Goal: Book appointment/travel/reservation

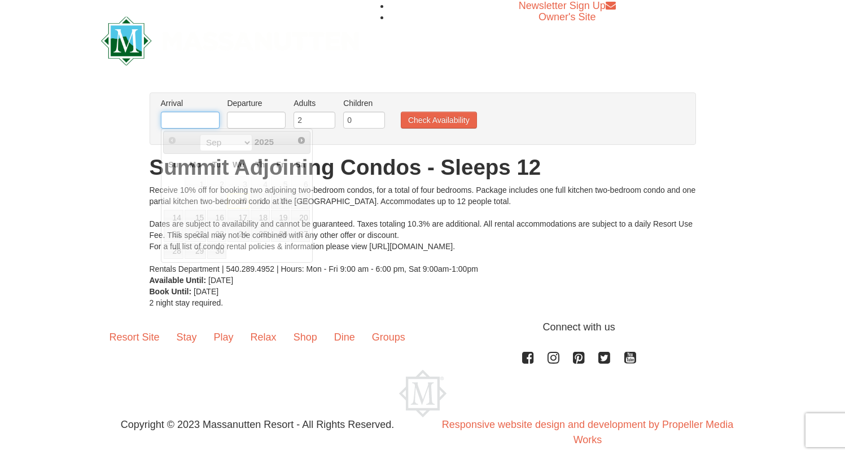
click at [181, 120] on input "text" at bounding box center [190, 120] width 59 height 17
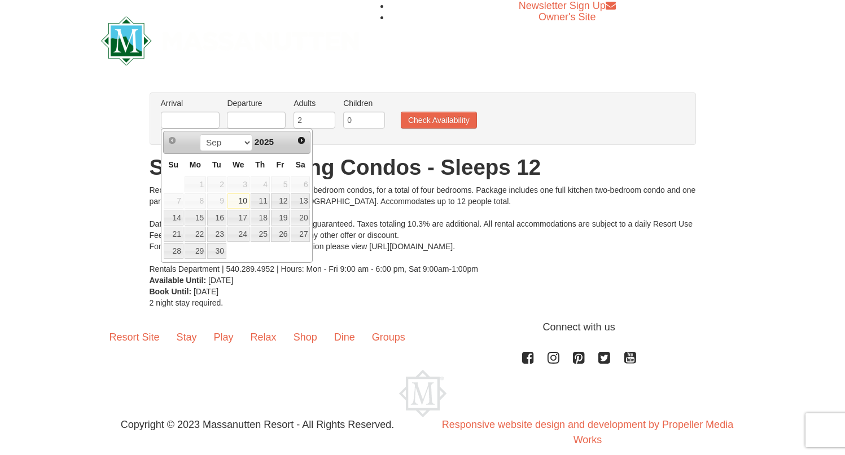
click at [432, 193] on div "Receive 10% off for booking two adjoining two-bedroom condos, for a total of fo…" at bounding box center [423, 229] width 546 height 90
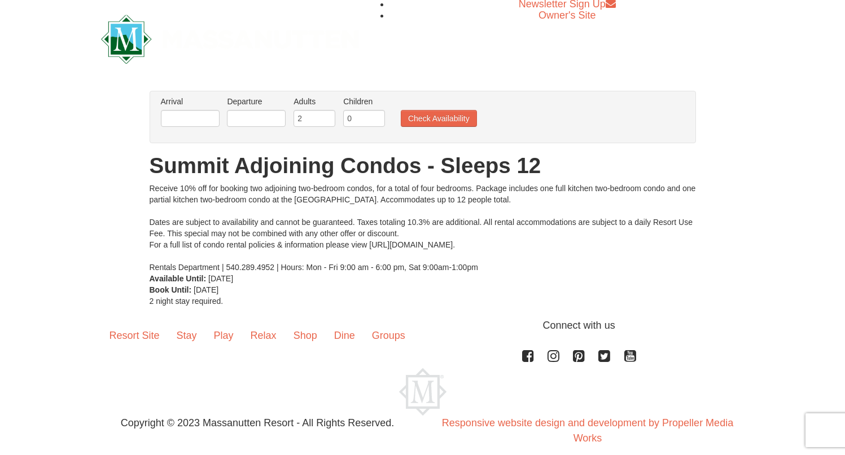
scroll to position [2, 0]
click at [192, 113] on input "text" at bounding box center [190, 117] width 59 height 17
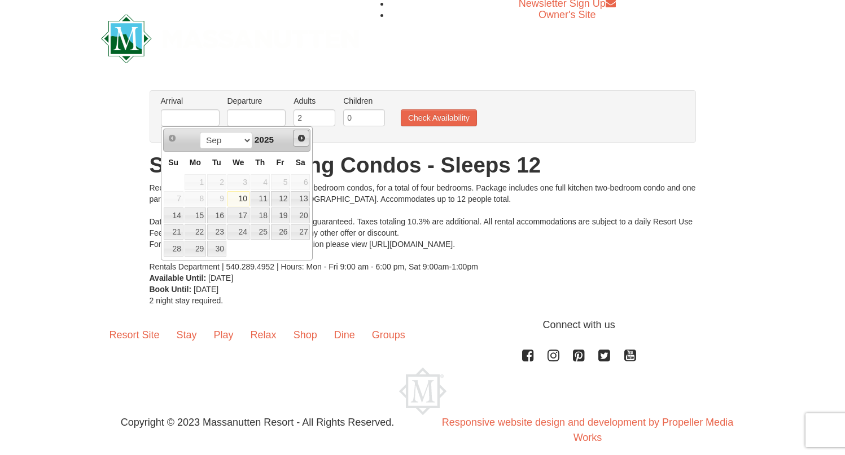
click at [297, 137] on span "Next" at bounding box center [301, 138] width 9 height 9
click at [112, 156] on div "× From: To: Adults: 2 Children: 0 Change Arrival Please format dates MM/DD/YYYY…" at bounding box center [422, 198] width 845 height 239
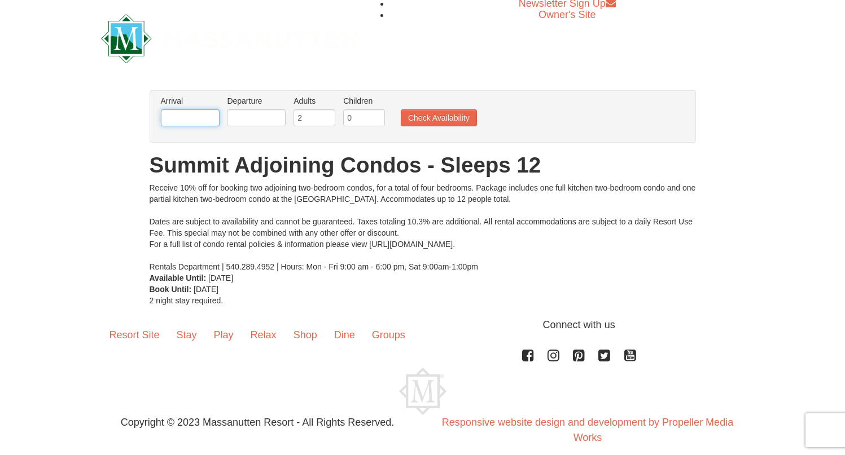
click at [197, 115] on input "text" at bounding box center [190, 117] width 59 height 17
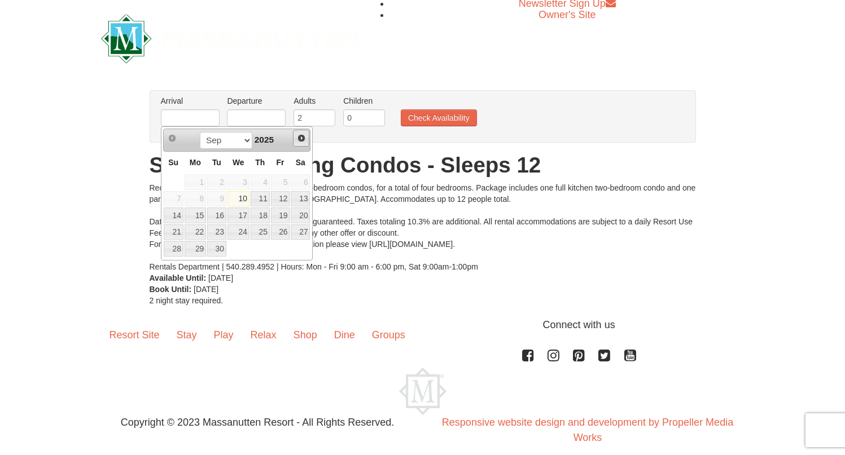
click at [301, 138] on span "Next" at bounding box center [301, 138] width 9 height 9
click at [285, 214] on link "17" at bounding box center [280, 216] width 19 height 16
type input "[DATE]"
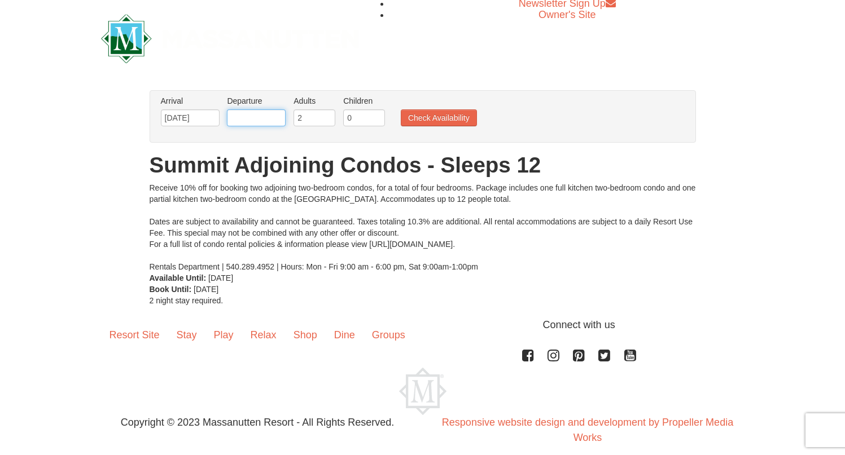
click at [270, 118] on input "text" at bounding box center [256, 117] width 59 height 17
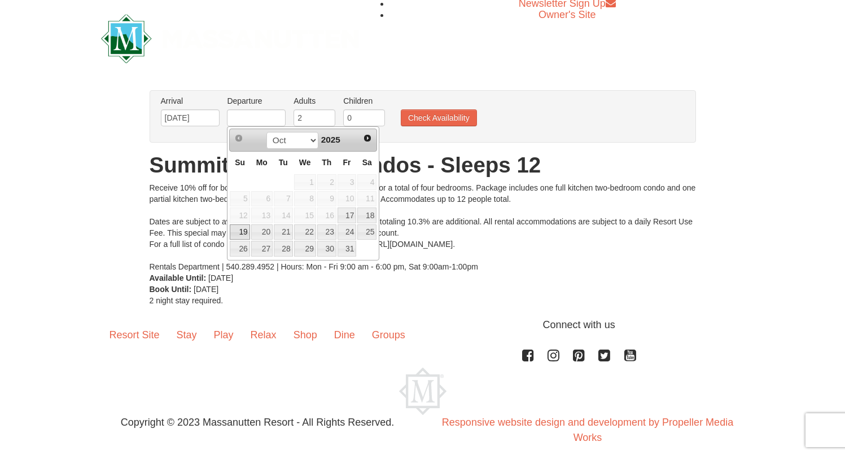
click at [242, 231] on link "19" at bounding box center [240, 233] width 20 height 16
type input "[DATE]"
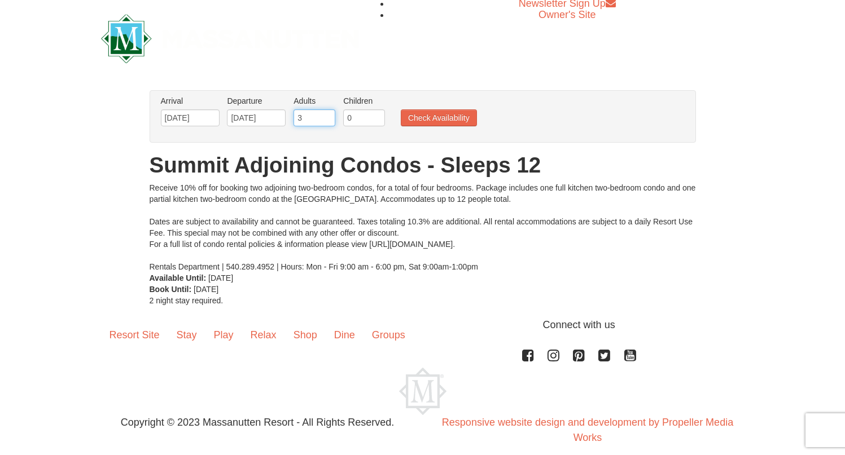
click at [328, 115] on input "3" at bounding box center [314, 117] width 42 height 17
click at [328, 115] on input "4" at bounding box center [314, 117] width 42 height 17
click at [329, 116] on input "5" at bounding box center [314, 117] width 42 height 17
type input "6"
click at [329, 116] on input "6" at bounding box center [314, 117] width 42 height 17
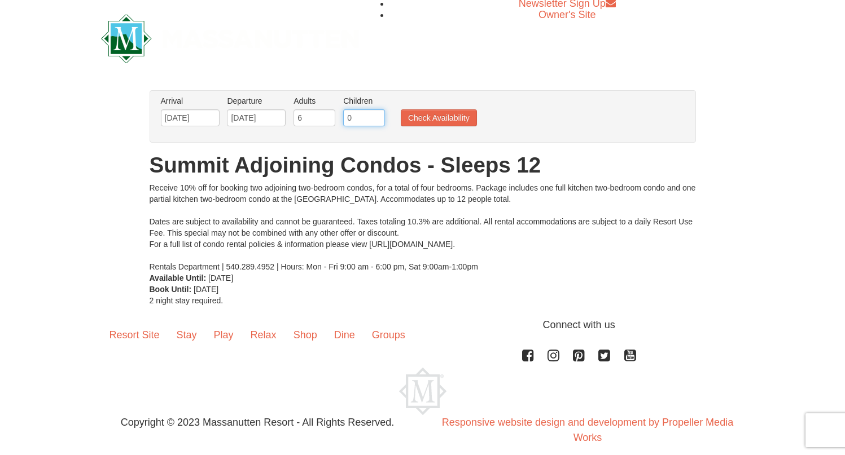
drag, startPoint x: 357, startPoint y: 120, endPoint x: 349, endPoint y: 120, distance: 8.5
click at [349, 120] on input "0" at bounding box center [364, 117] width 42 height 17
type input "4"
click at [455, 122] on button "Check Availability" at bounding box center [439, 117] width 76 height 17
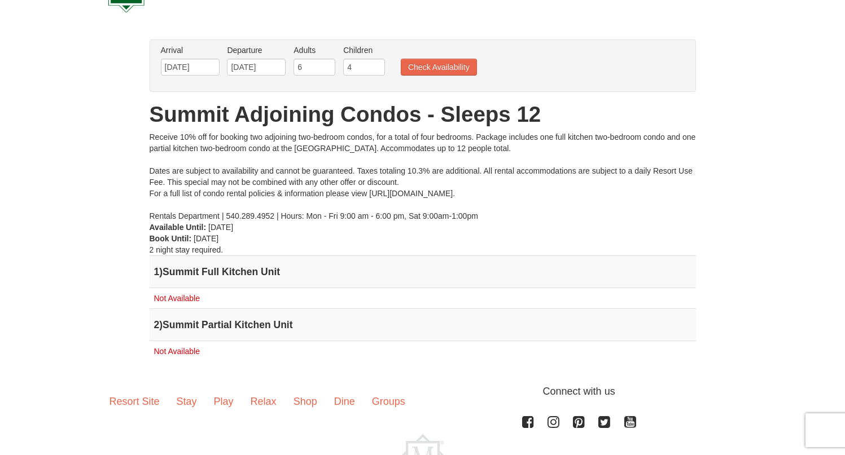
scroll to position [52, 0]
click at [183, 68] on input "[DATE]" at bounding box center [190, 67] width 59 height 17
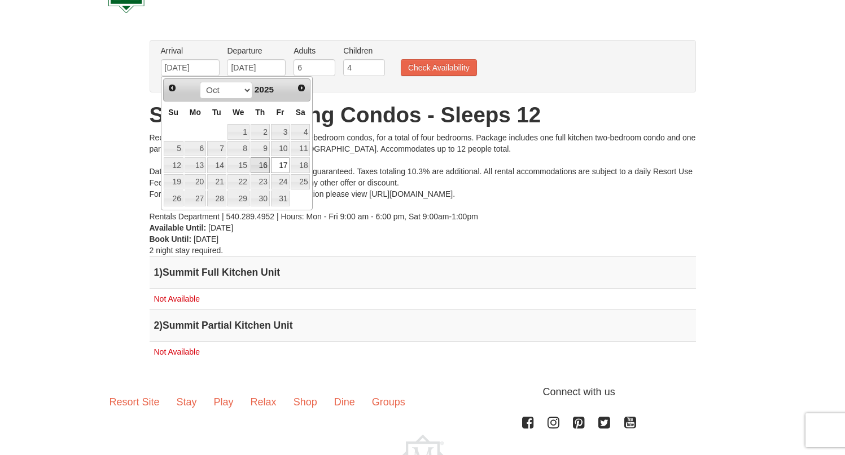
click at [264, 165] on link "16" at bounding box center [259, 165] width 19 height 16
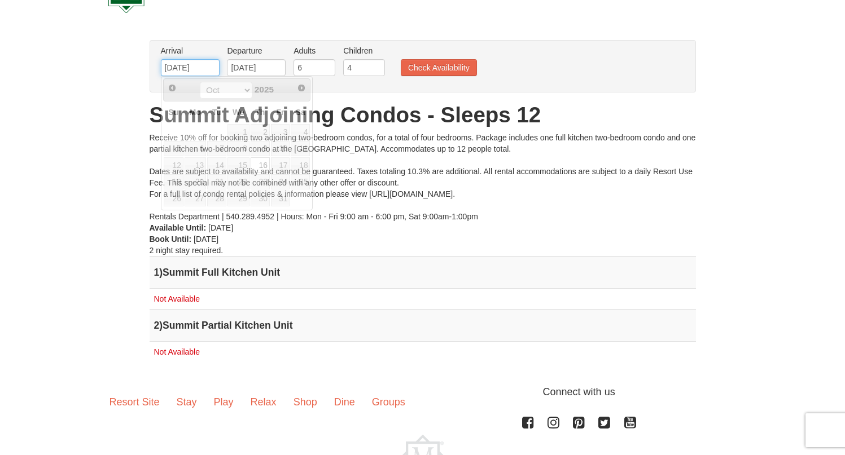
click at [173, 67] on input "[DATE]" at bounding box center [190, 67] width 59 height 17
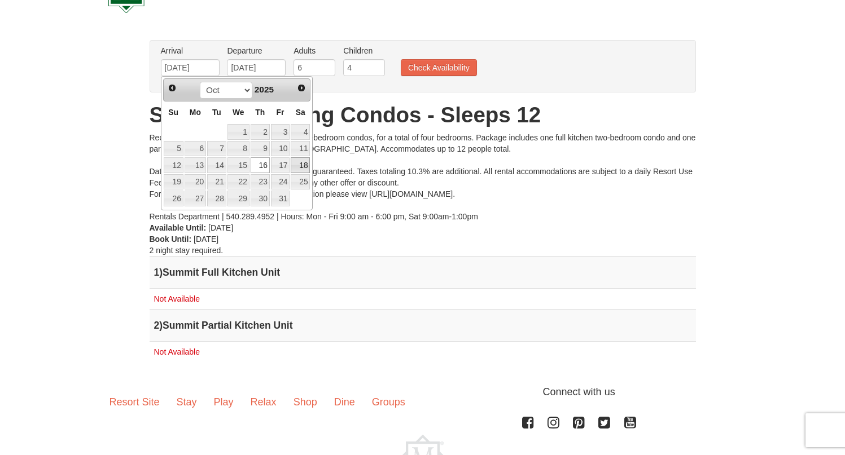
click at [298, 166] on link "18" at bounding box center [300, 165] width 19 height 16
type input "[DATE]"
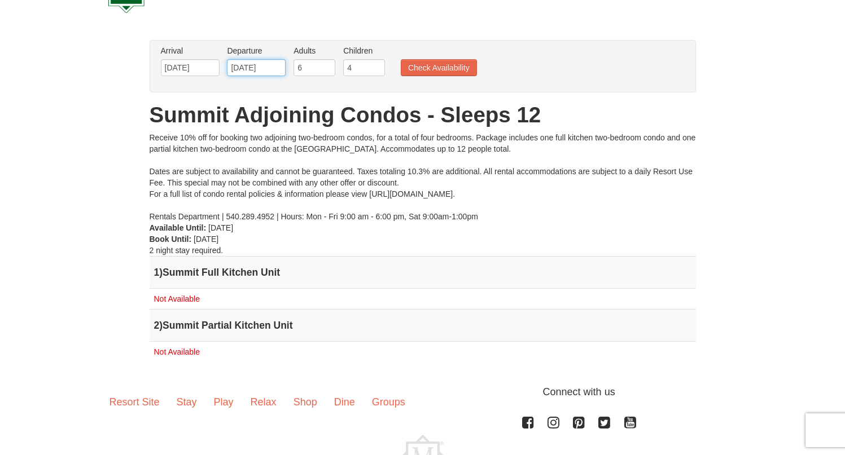
click at [249, 70] on input "[DATE]" at bounding box center [256, 67] width 59 height 17
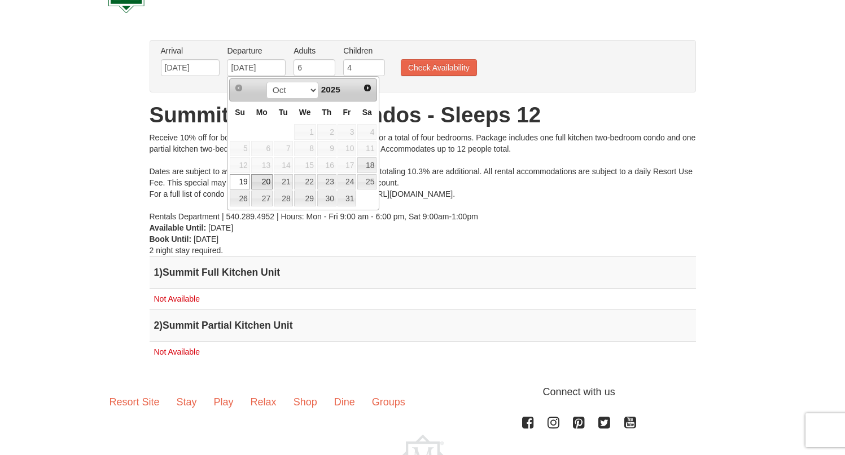
click at [263, 181] on link "20" at bounding box center [261, 182] width 21 height 16
type input "[DATE]"
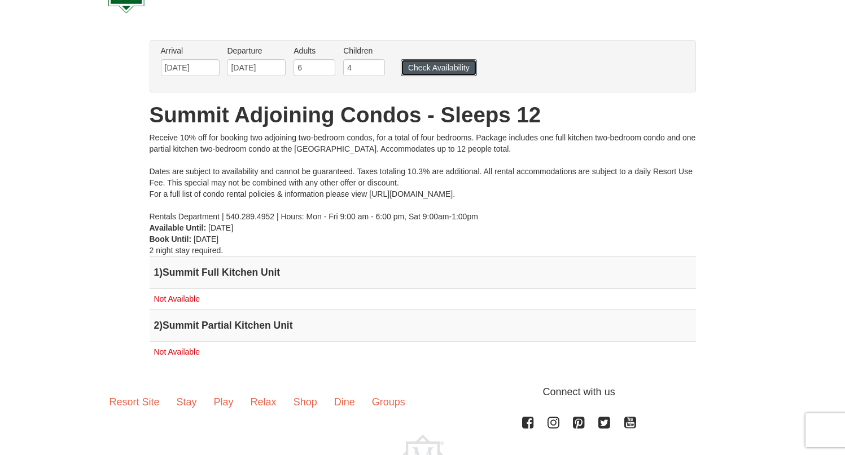
click at [432, 69] on button "Check Availability" at bounding box center [439, 67] width 76 height 17
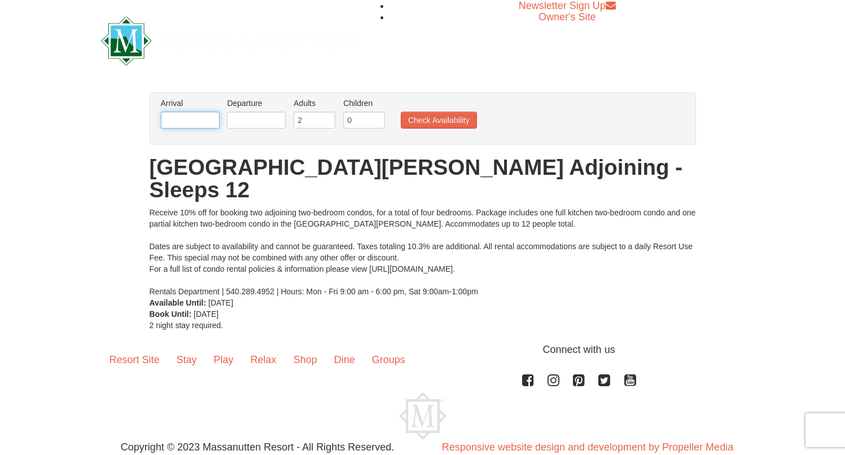
click at [185, 120] on input "text" at bounding box center [190, 120] width 59 height 17
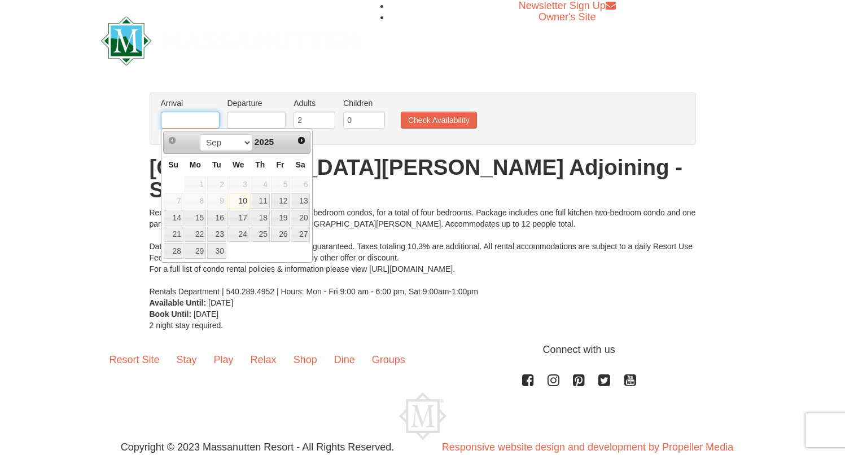
type input "[DATE]"
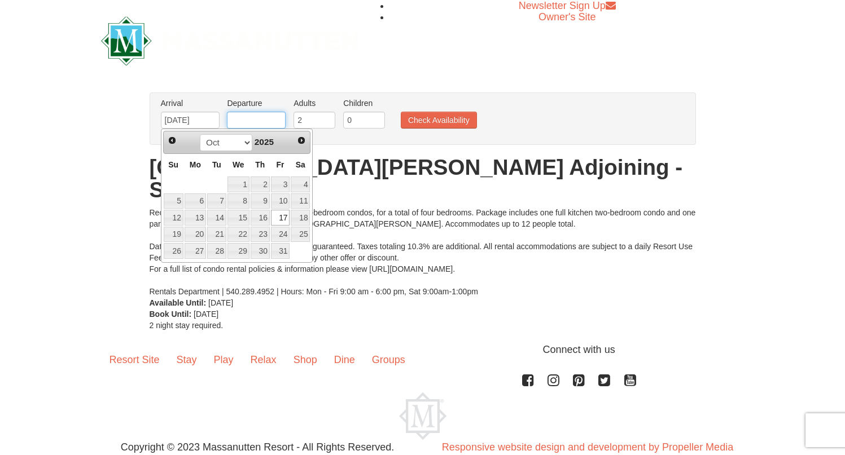
click at [270, 118] on input "text" at bounding box center [256, 120] width 59 height 17
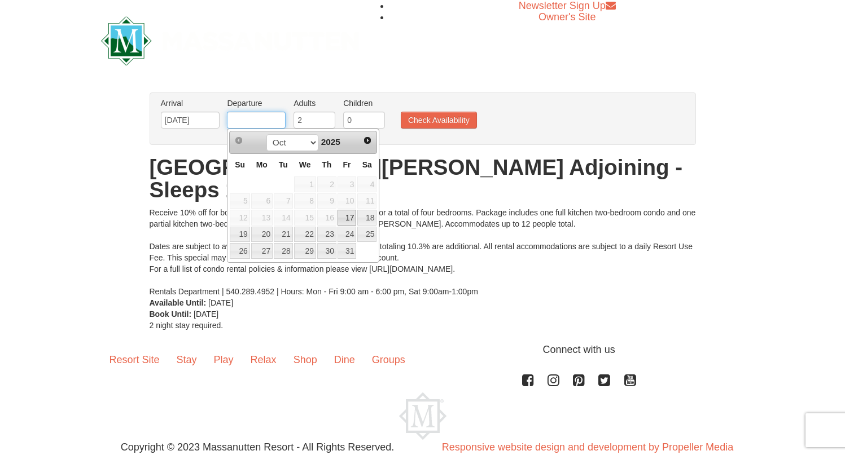
type input "10/19/2025"
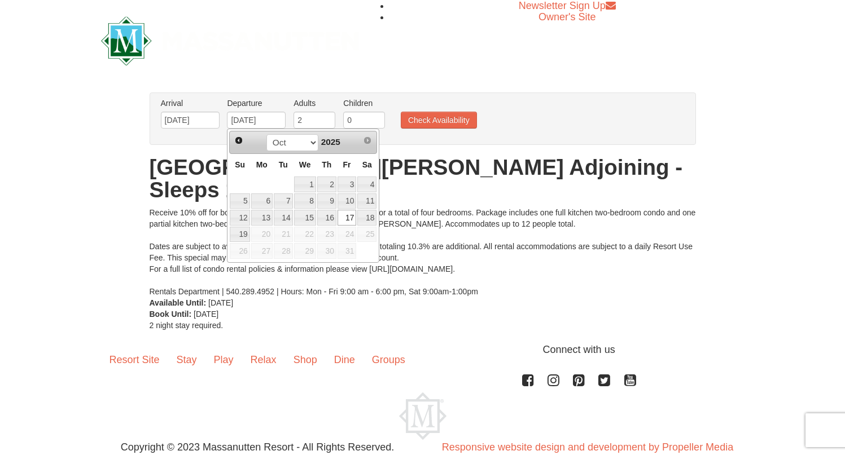
click at [329, 87] on div "× From: To: Adults: 2 Children: 0 Change Arrival Please format dates MM/DD/YYYY…" at bounding box center [422, 211] width 845 height 261
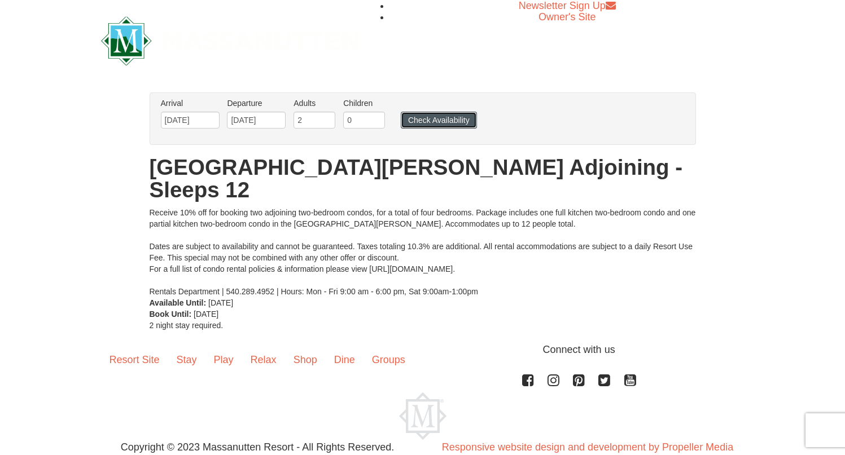
click at [435, 120] on button "Check Availability" at bounding box center [439, 120] width 76 height 17
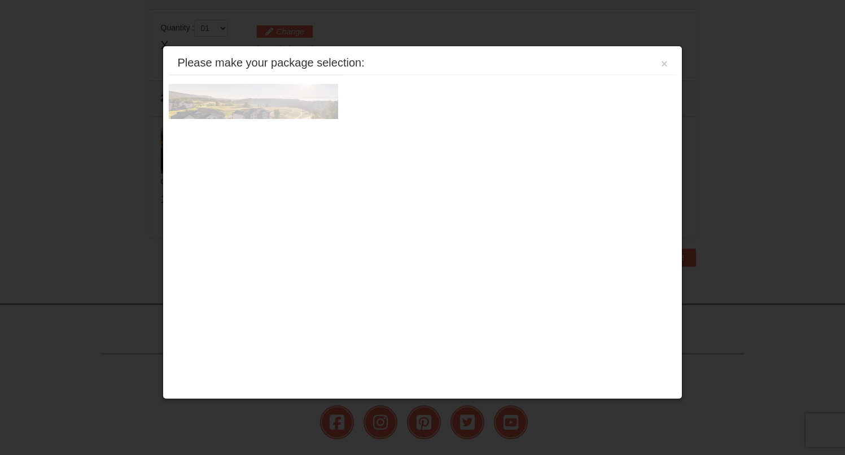
scroll to position [345, 0]
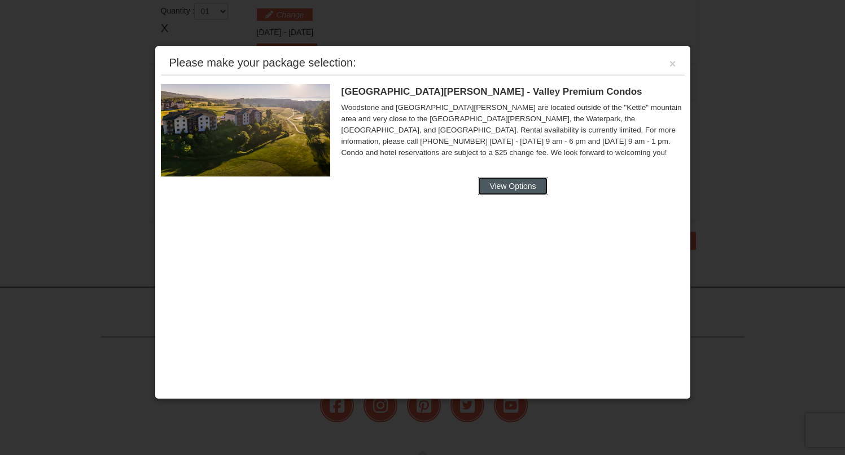
click at [520, 182] on button "View Options" at bounding box center [512, 186] width 69 height 18
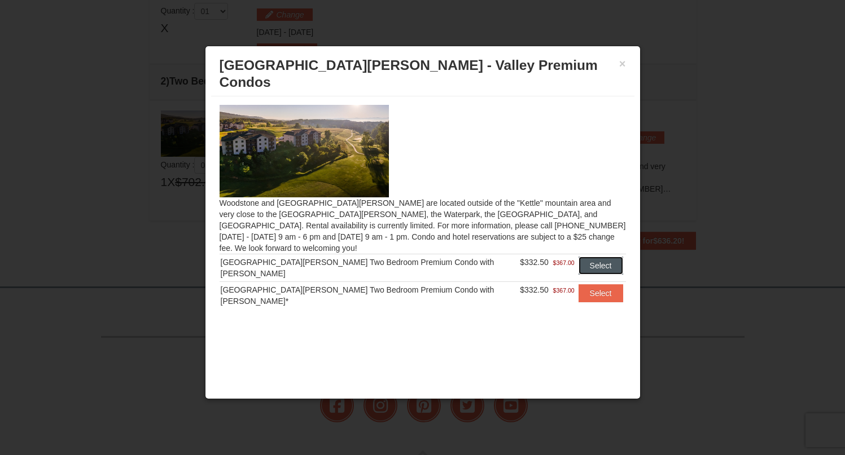
click at [586, 257] on button "Select" at bounding box center [600, 266] width 45 height 18
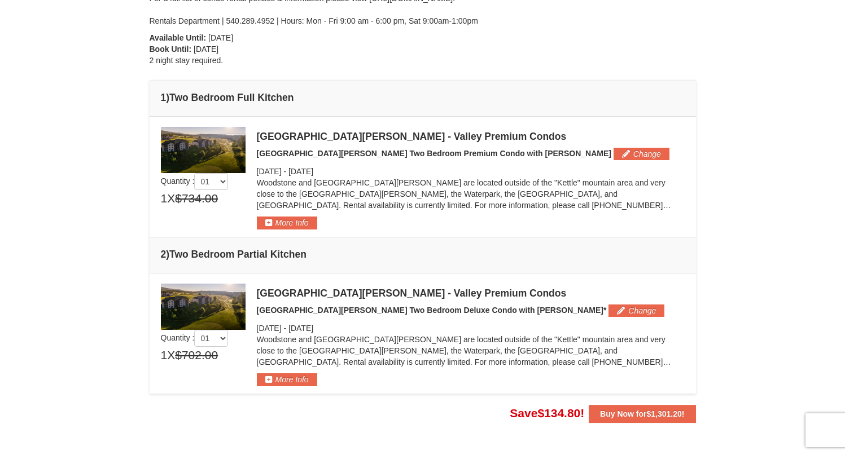
scroll to position [241, 0]
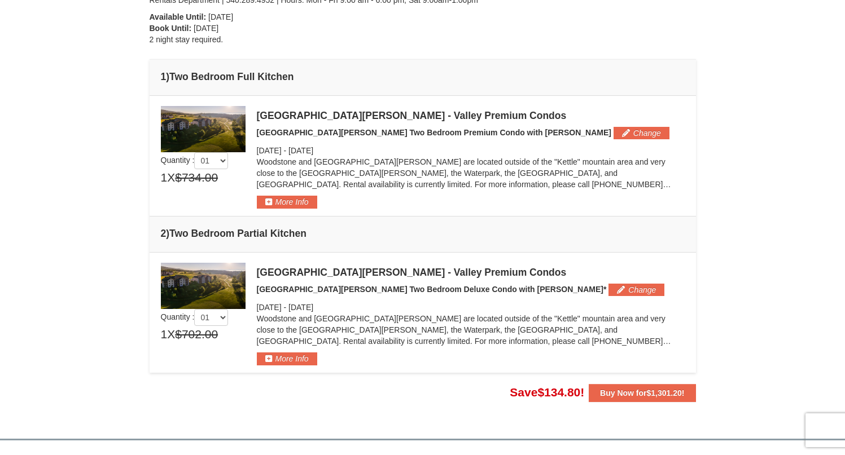
click at [74, 206] on div "× From: To: Adults: 2 Children: 0 Change Arrival Please format dates MM/DD/YYYY…" at bounding box center [422, 113] width 845 height 630
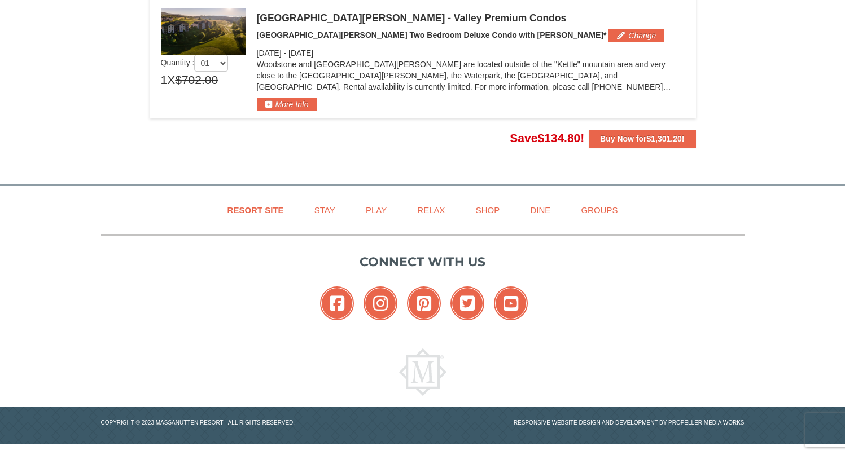
scroll to position [0, 0]
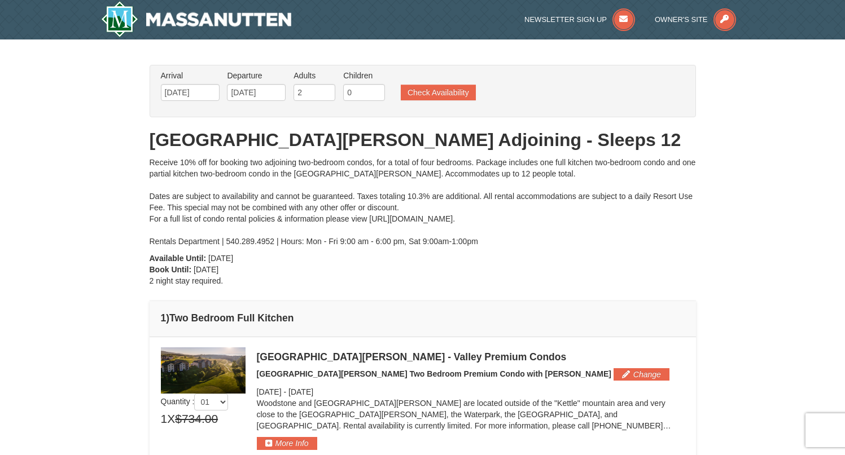
click at [51, 187] on div "× From: To: Adults: 2 Children: 0 Change Arrival Please format dates MM/DD/YYYY…" at bounding box center [422, 354] width 845 height 630
click at [487, 270] on div "From: To: Adults: 2 Children: 0 Change Arrival Please format dates MM/DD/YYYY P…" at bounding box center [423, 354] width 546 height 579
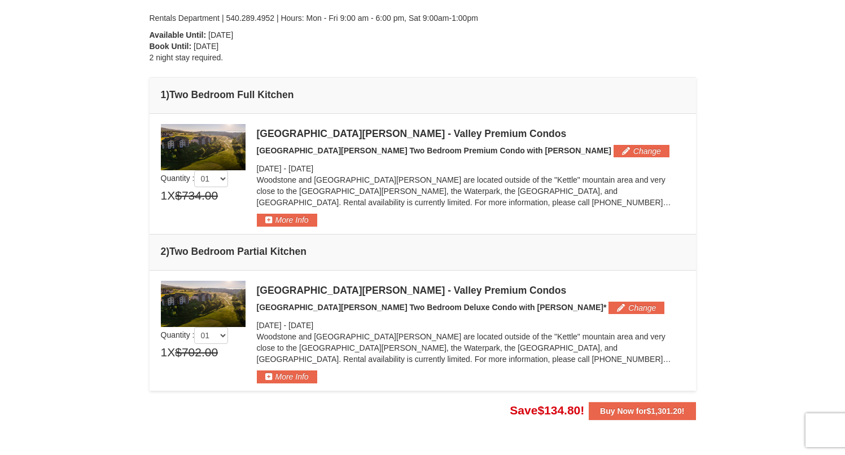
scroll to position [280, 0]
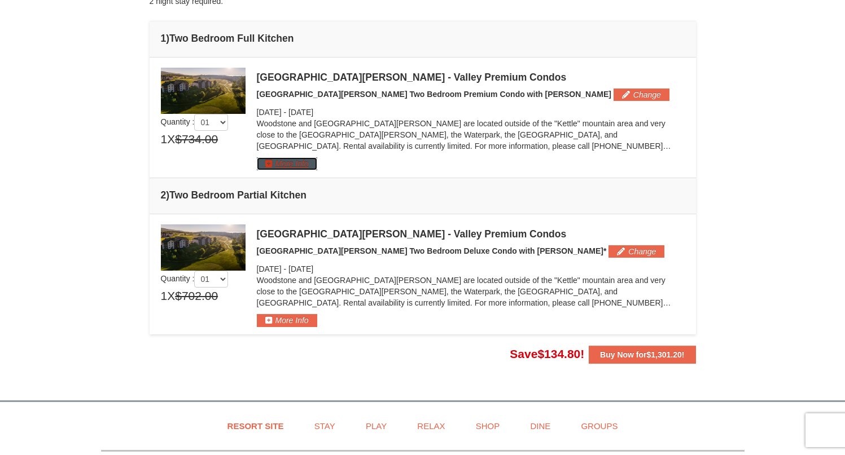
click at [294, 162] on button "More Info" at bounding box center [287, 163] width 60 height 12
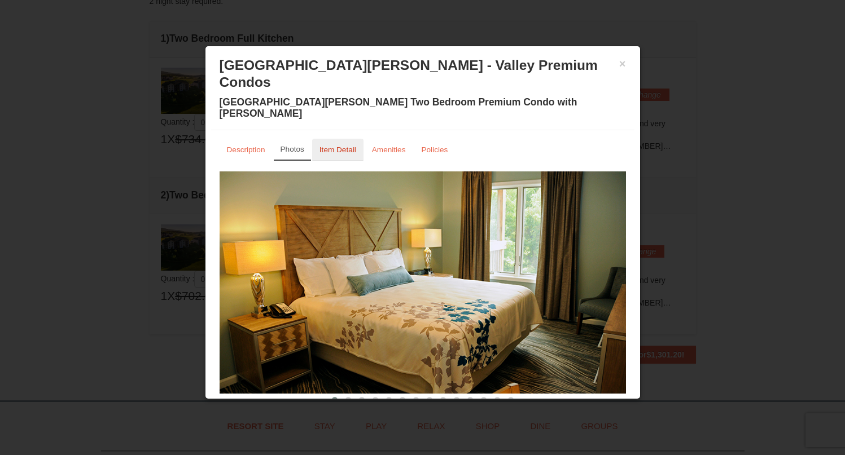
click at [346, 146] on small "Item Detail" at bounding box center [337, 150] width 37 height 8
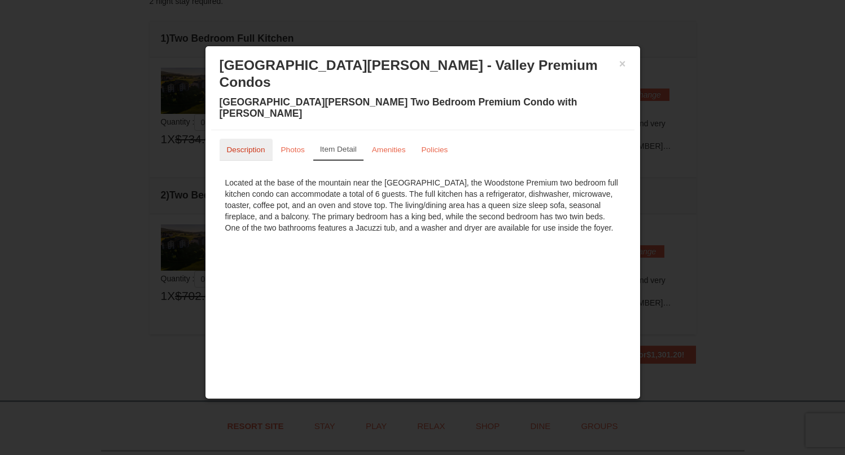
click at [243, 146] on small "Description" at bounding box center [246, 150] width 38 height 8
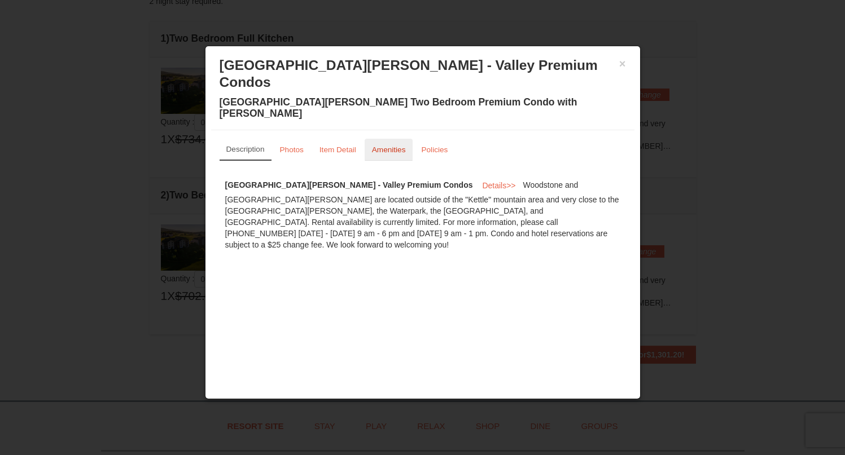
click at [394, 146] on small "Amenities" at bounding box center [389, 150] width 34 height 8
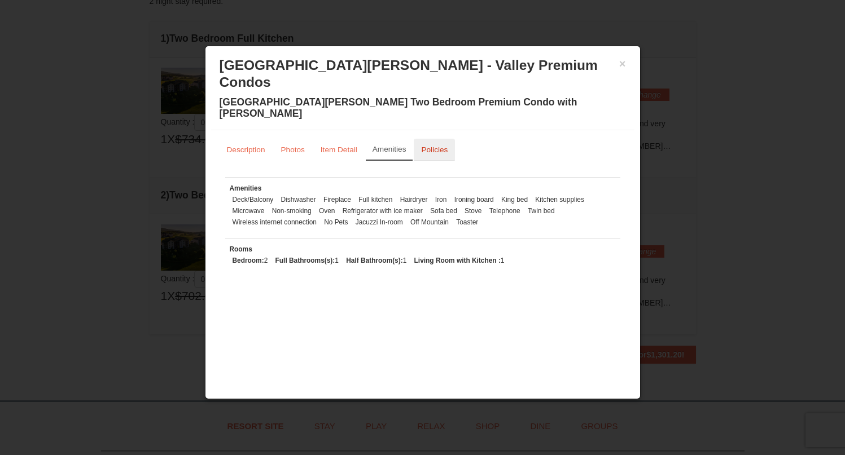
click at [433, 146] on small "Policies" at bounding box center [434, 150] width 27 height 8
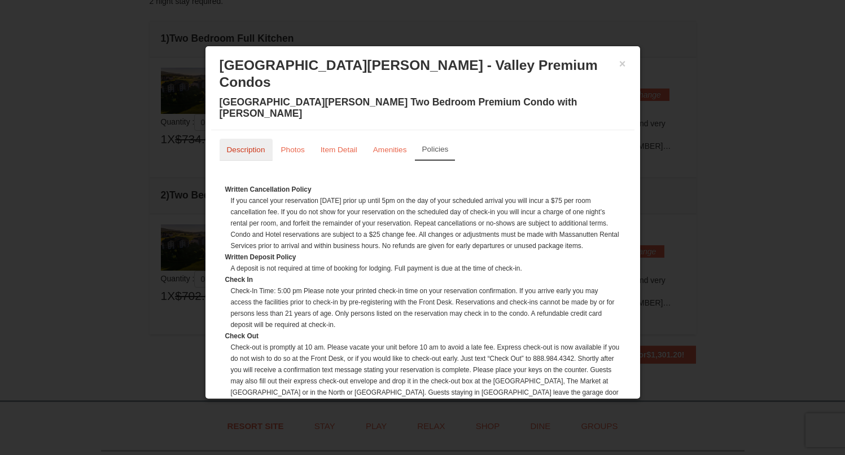
click at [257, 139] on link "Description" at bounding box center [245, 150] width 53 height 22
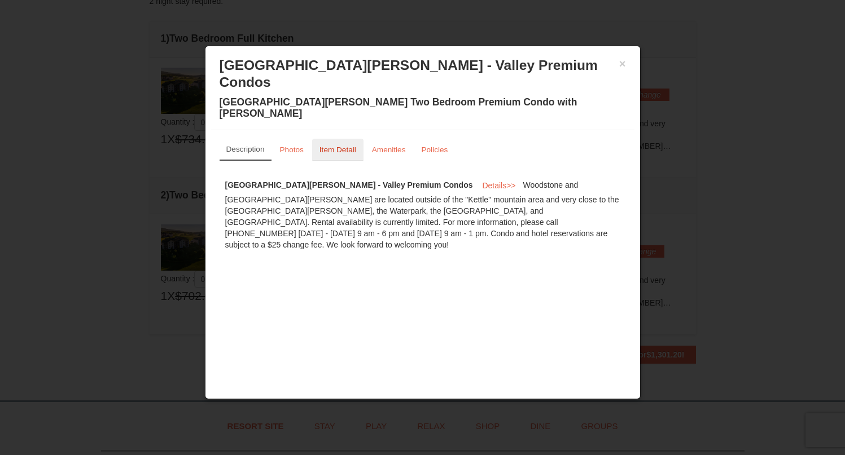
click at [328, 146] on small "Item Detail" at bounding box center [337, 150] width 37 height 8
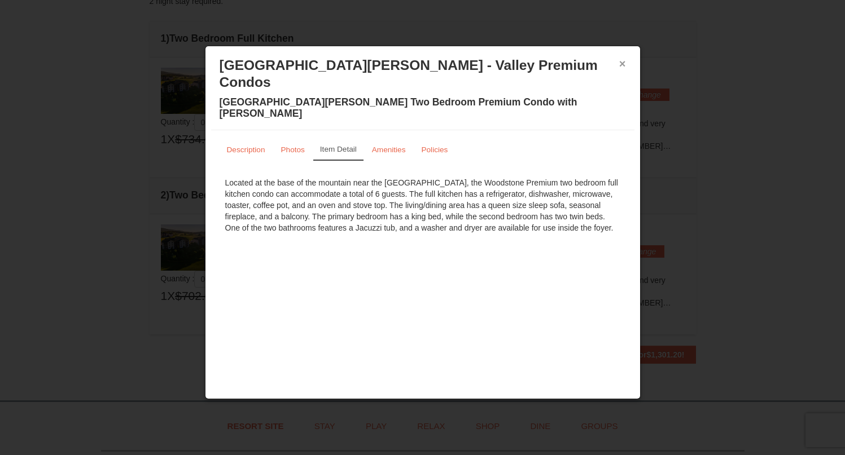
click at [619, 64] on button "×" at bounding box center [622, 63] width 7 height 11
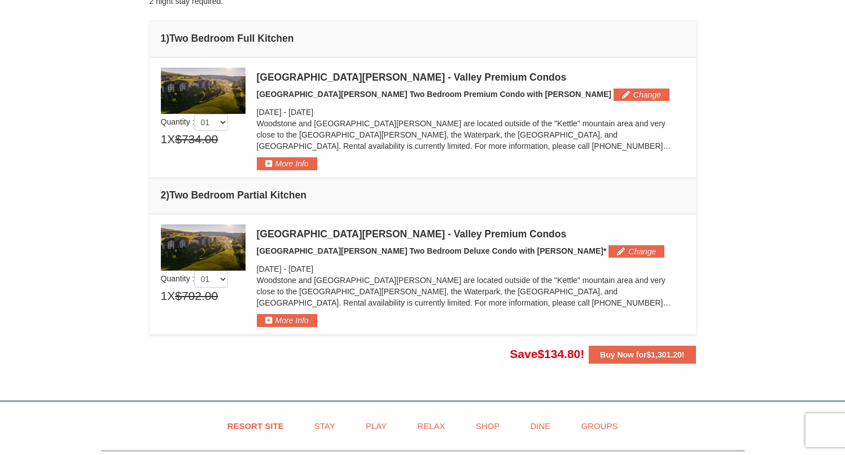
scroll to position [0, 0]
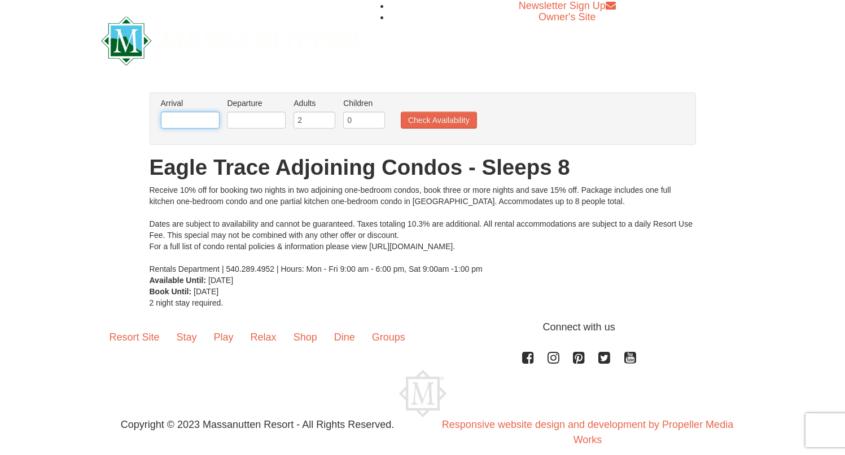
click at [204, 117] on input "text" at bounding box center [190, 120] width 59 height 17
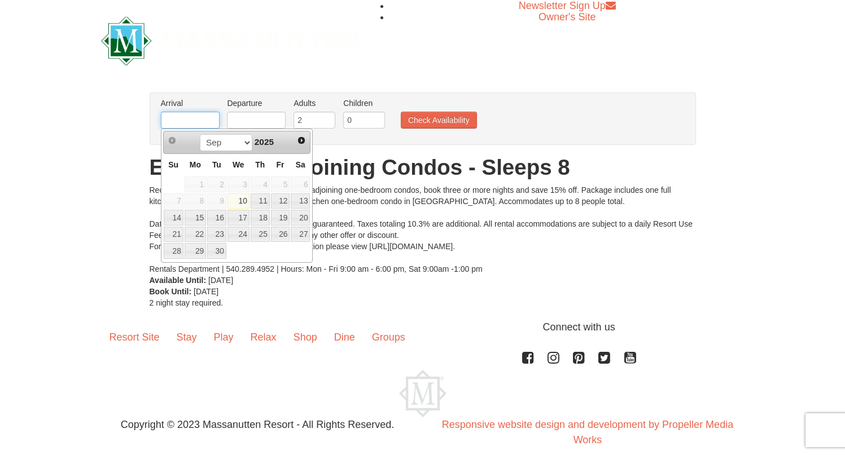
type input "[DATE]"
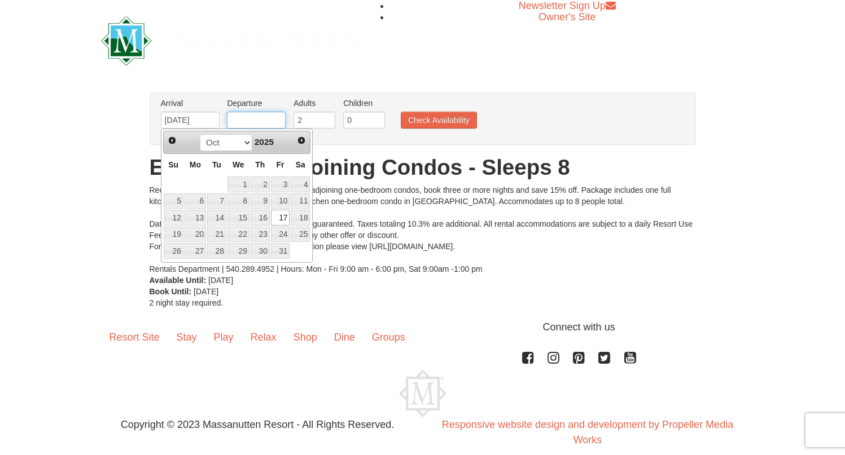
click at [241, 117] on input "text" at bounding box center [256, 120] width 59 height 17
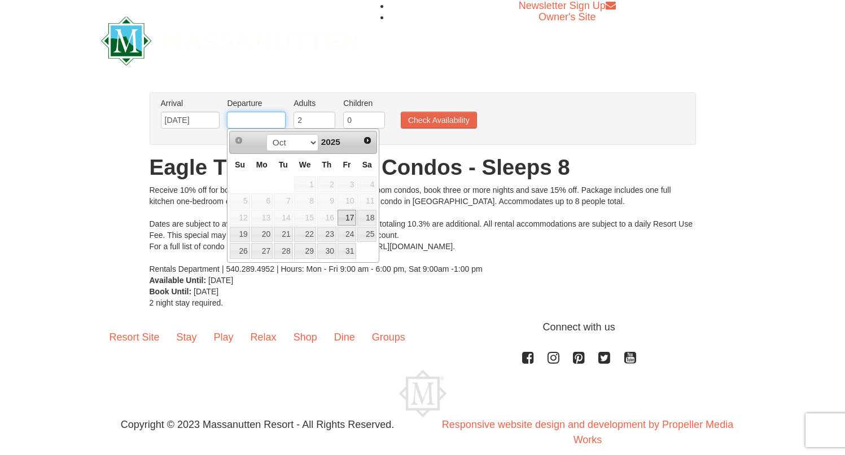
type input "10/19/2025"
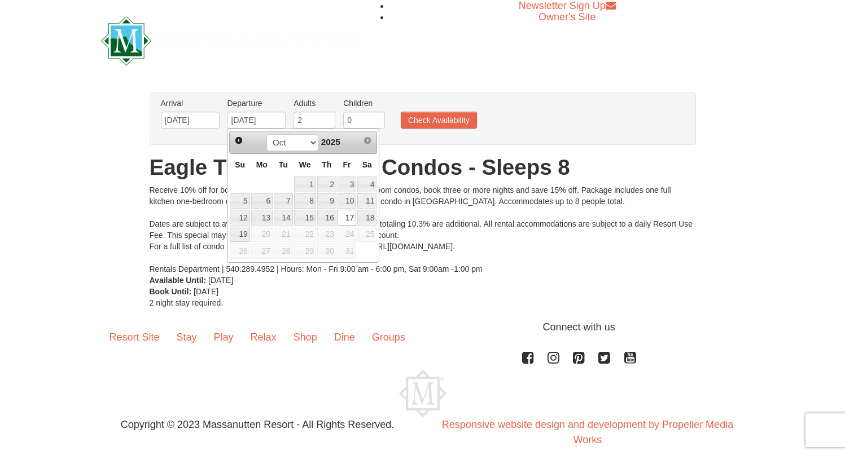
click at [333, 74] on div at bounding box center [230, 40] width 275 height 81
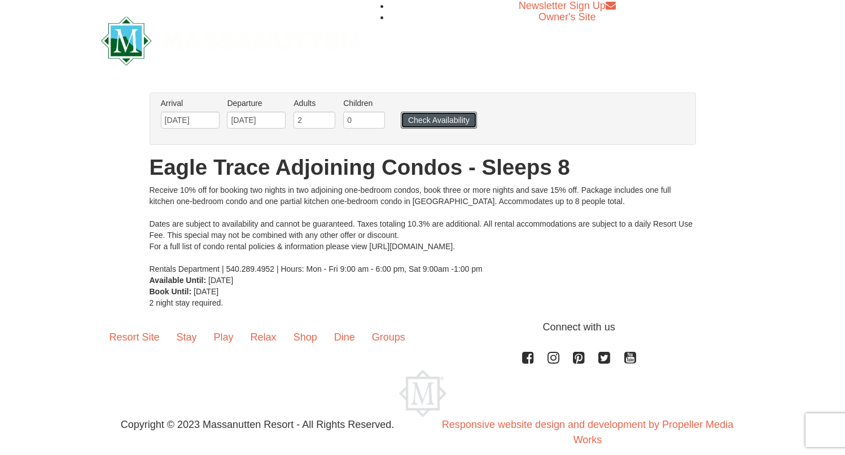
click at [421, 124] on button "Check Availability" at bounding box center [439, 120] width 76 height 17
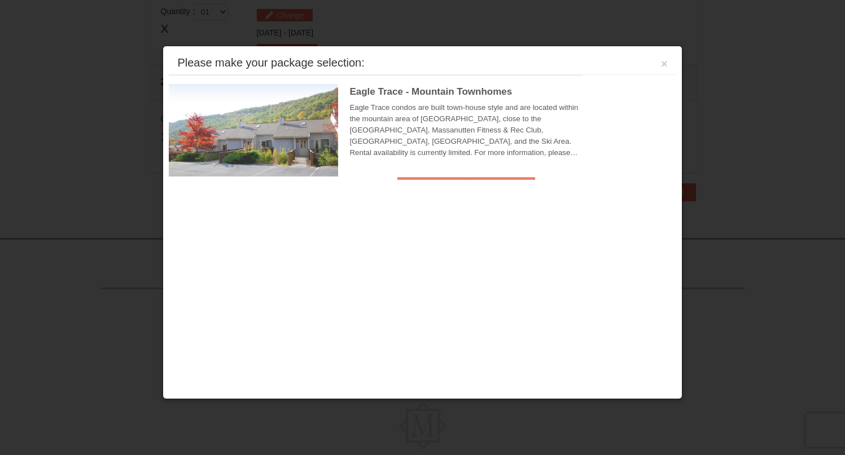
scroll to position [345, 0]
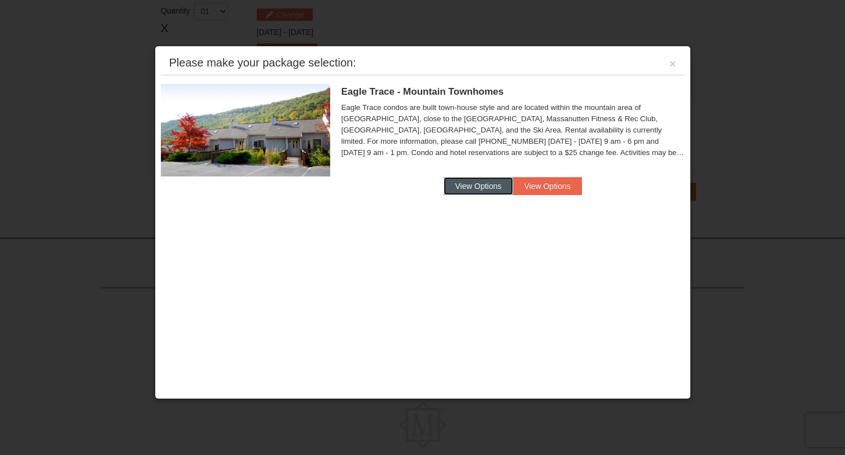
click at [502, 191] on button "View Options" at bounding box center [477, 186] width 69 height 18
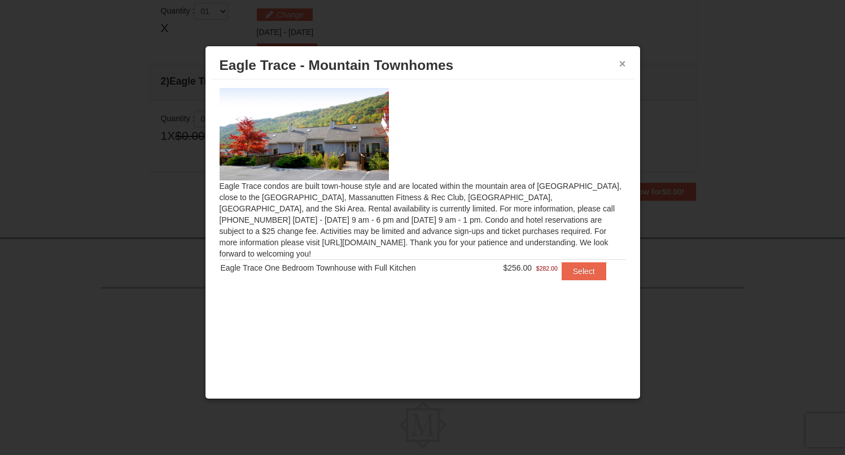
click at [619, 65] on button "×" at bounding box center [622, 63] width 7 height 11
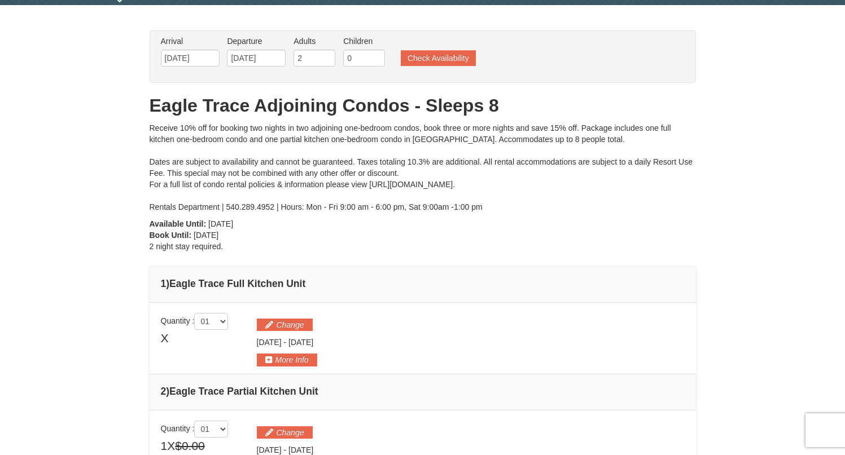
scroll to position [25, 0]
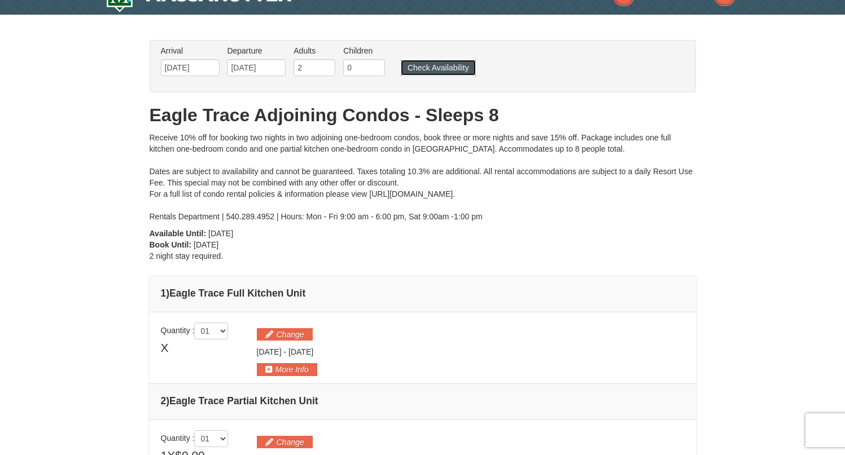
click at [440, 72] on button "Check Availability" at bounding box center [438, 68] width 75 height 16
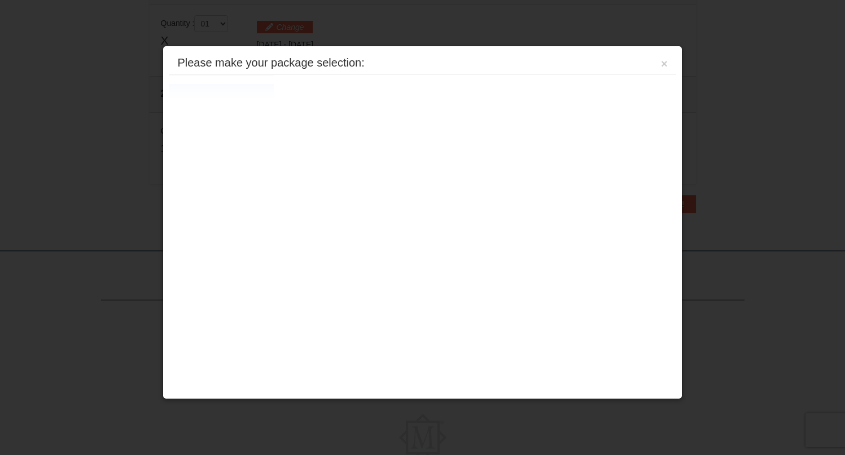
scroll to position [345, 0]
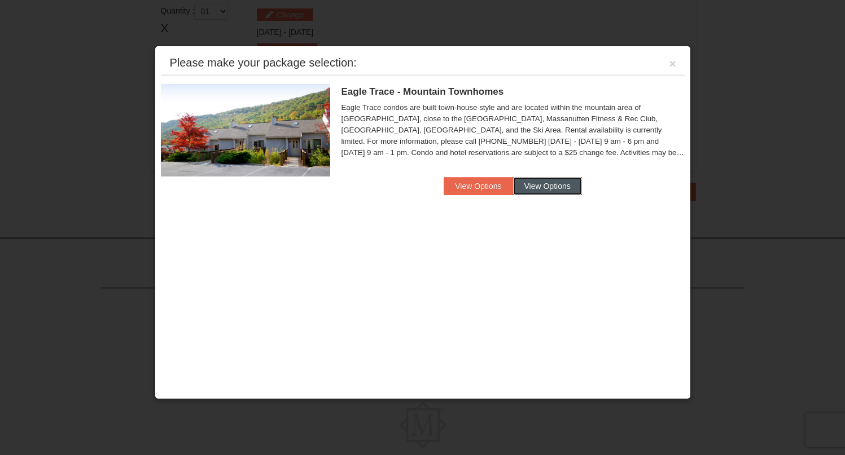
click at [556, 190] on button "View Options" at bounding box center [547, 186] width 69 height 18
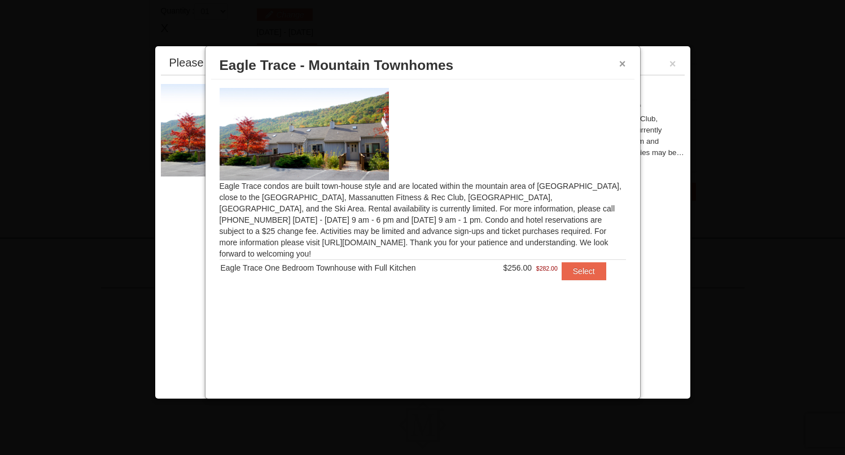
click at [619, 62] on button "×" at bounding box center [622, 63] width 7 height 11
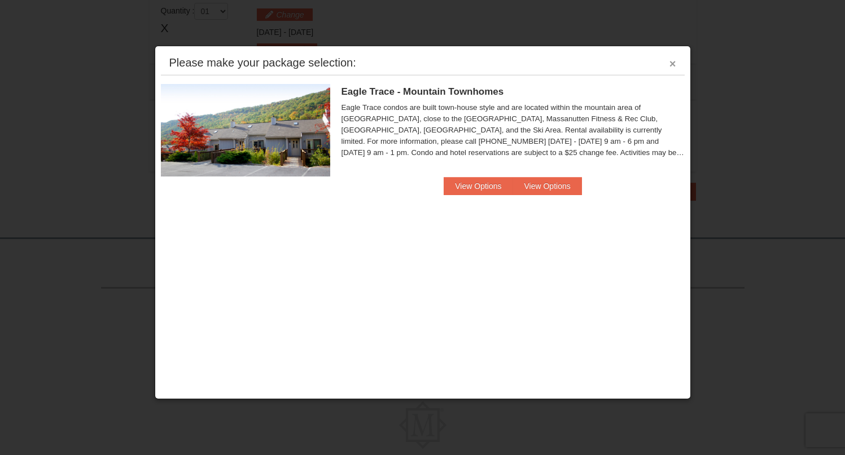
click at [672, 64] on button "×" at bounding box center [672, 63] width 7 height 11
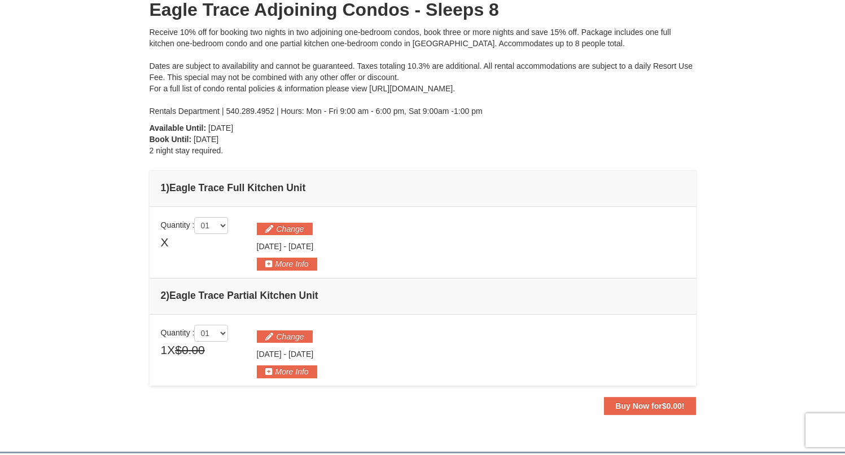
scroll to position [0, 0]
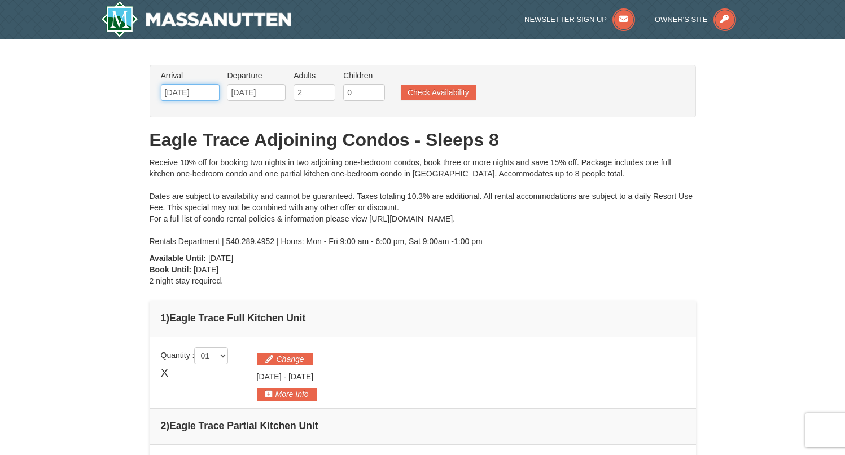
click at [177, 93] on input "10/17/2025" at bounding box center [190, 92] width 59 height 17
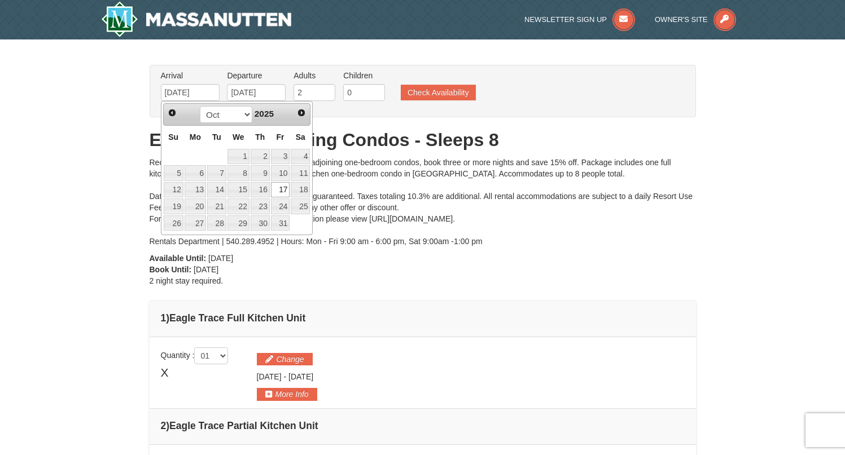
click at [60, 156] on div "× From: To: Adults: 2 Children: 0 Change Arrival Please format dates MM/DD/YYYY…" at bounding box center [422, 304] width 845 height 531
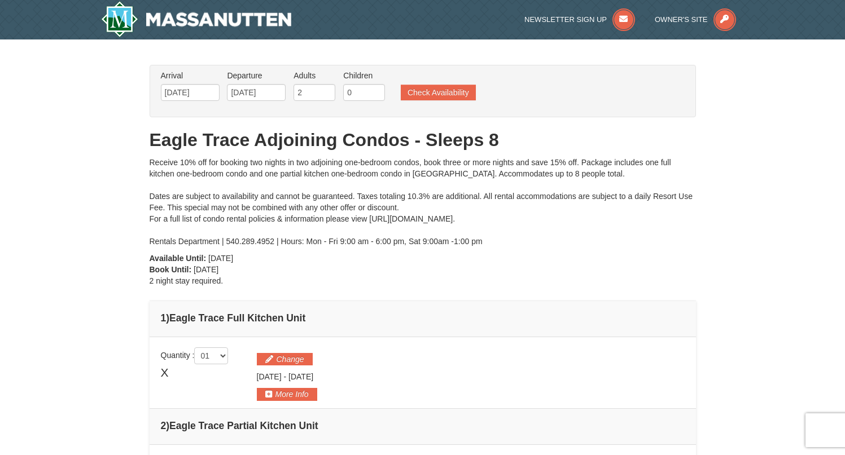
click at [102, 157] on div "× From: To: Adults: 2 Children: 0 Change Arrival Please format dates MM/DD/YYYY…" at bounding box center [422, 304] width 845 height 531
drag, startPoint x: 54, startPoint y: 177, endPoint x: 70, endPoint y: 182, distance: 16.6
click at [56, 177] on div "× From: To: Adults: 2 Children: 0 Change Arrival Please format dates MM/DD/YYYY…" at bounding box center [422, 304] width 845 height 531
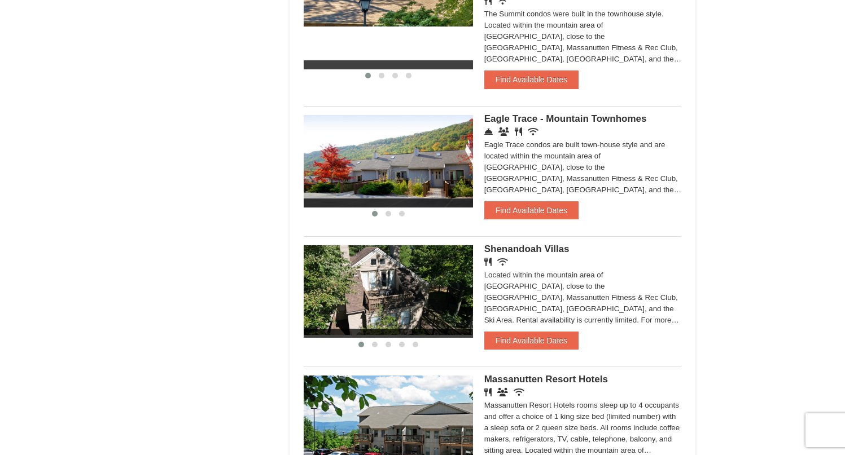
scroll to position [693, 0]
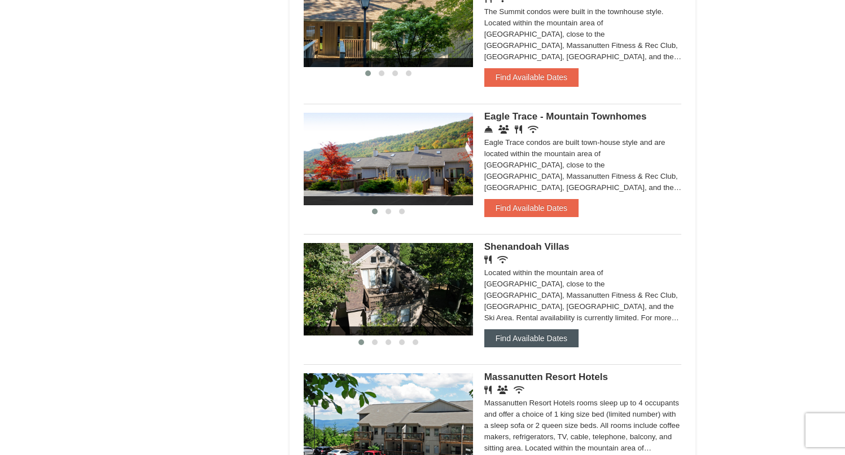
click at [552, 339] on button "Find Available Dates" at bounding box center [531, 338] width 94 height 18
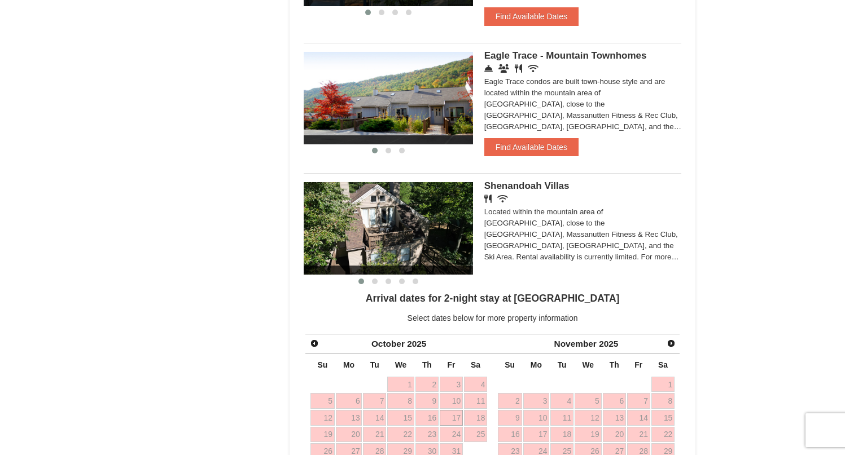
scroll to position [708, 0]
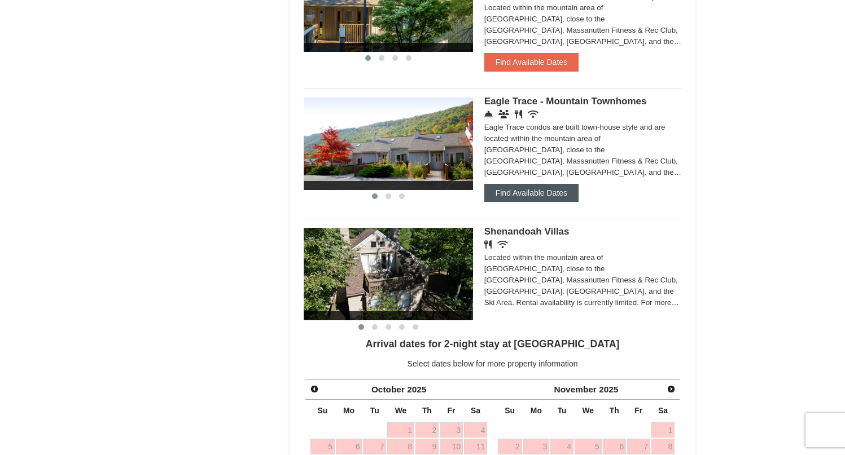
click at [533, 198] on button "Find Available Dates" at bounding box center [531, 193] width 94 height 18
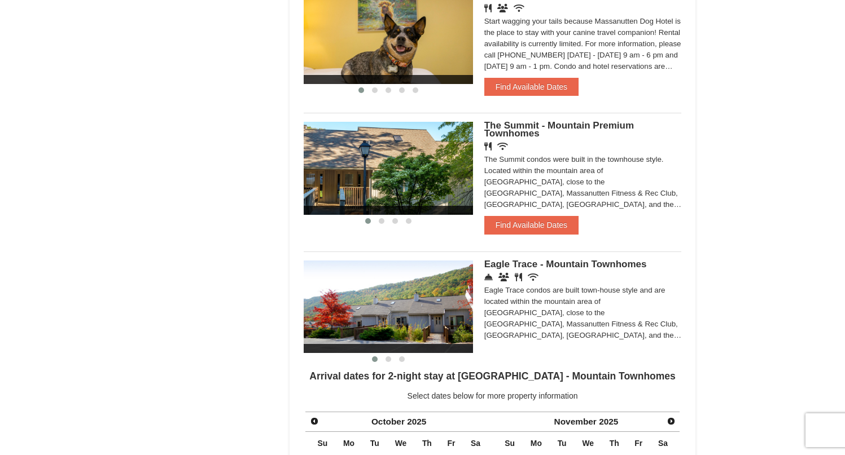
scroll to position [544, 0]
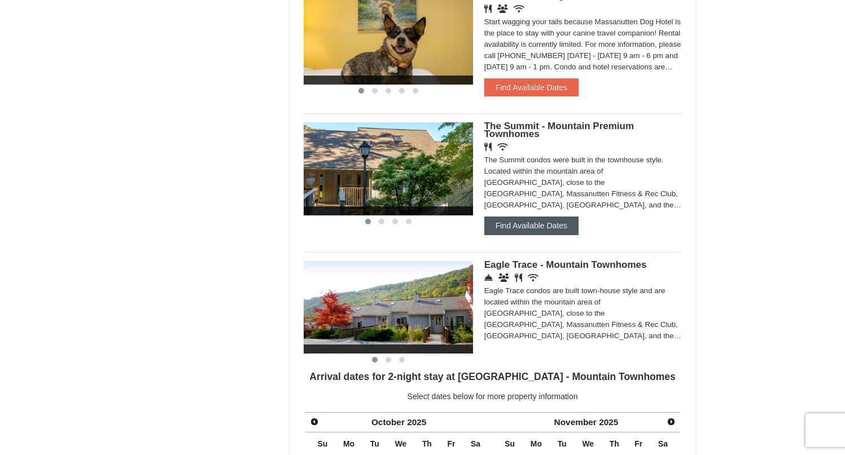
click at [549, 228] on button "Find Available Dates" at bounding box center [531, 226] width 94 height 18
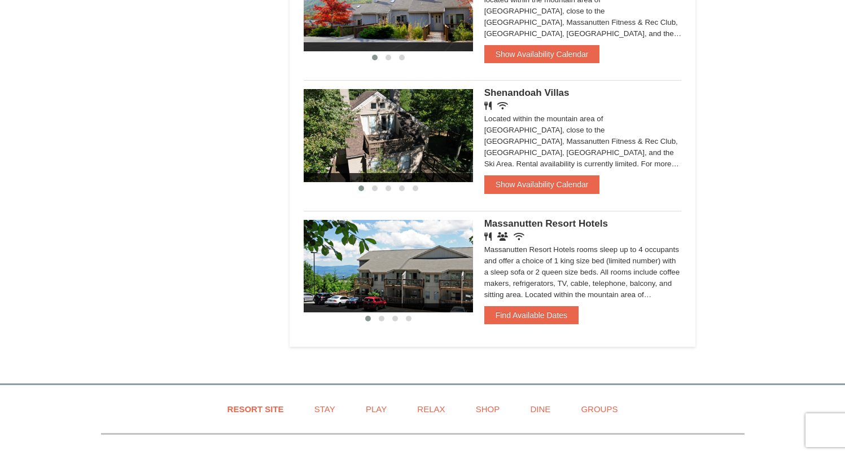
scroll to position [1050, 0]
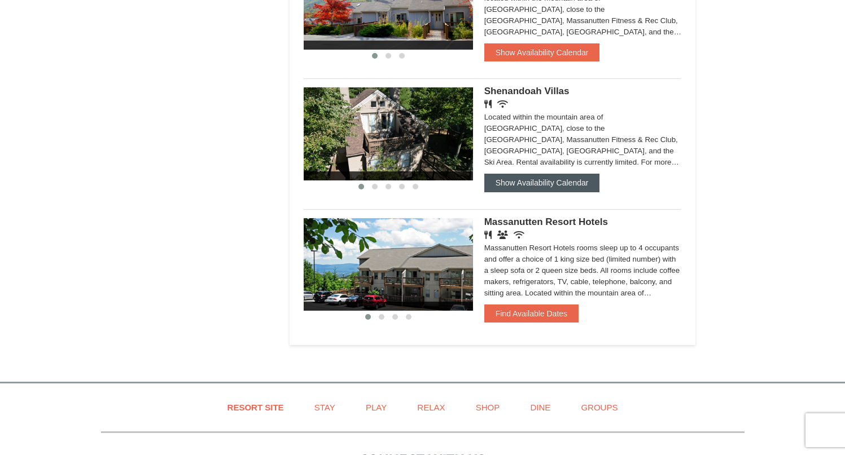
click at [563, 187] on button "Show Availability Calendar" at bounding box center [542, 183] width 116 height 18
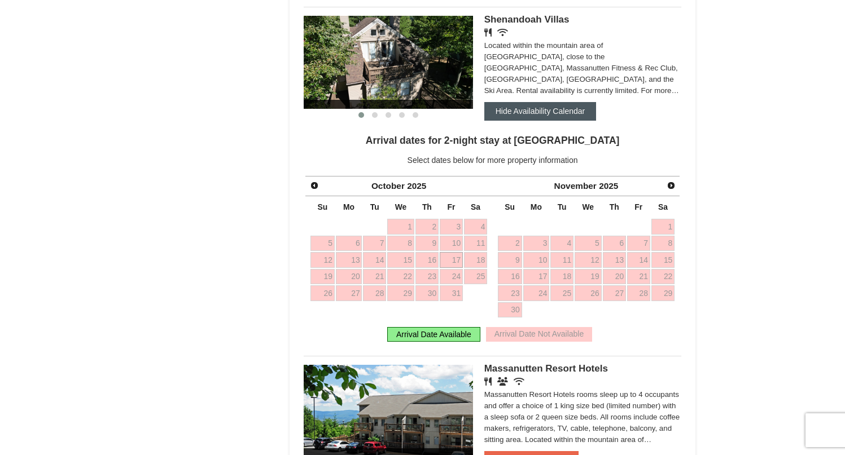
scroll to position [1181, 0]
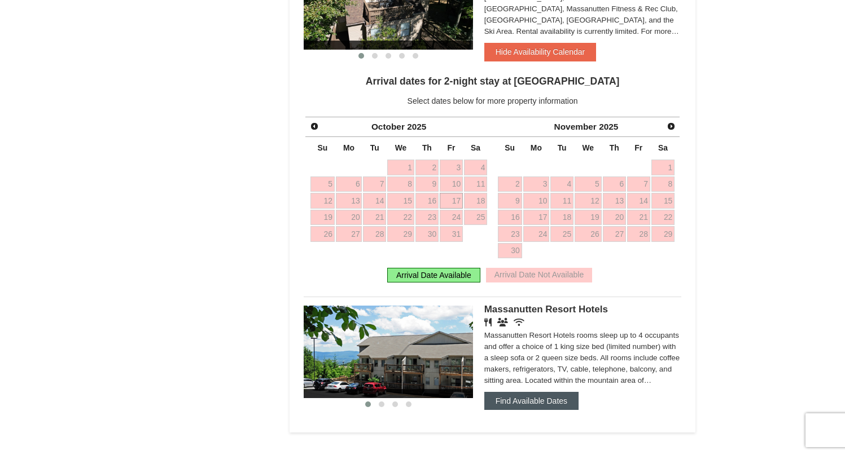
click at [552, 408] on button "Find Available Dates" at bounding box center [531, 401] width 94 height 18
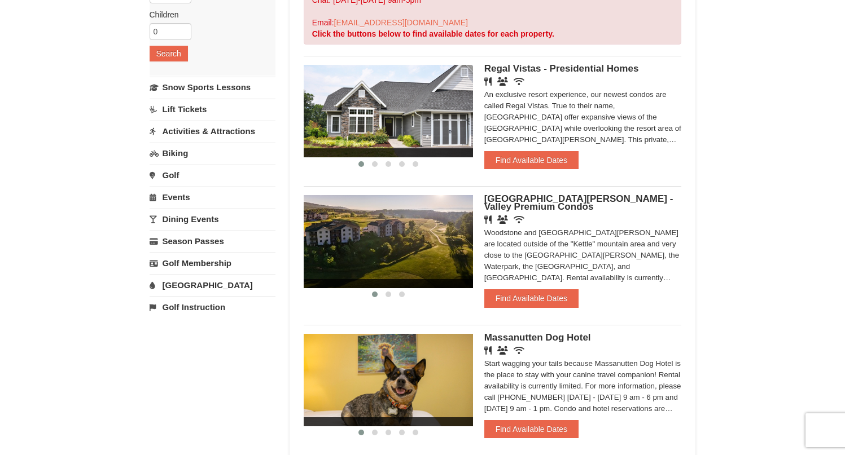
scroll to position [201, 0]
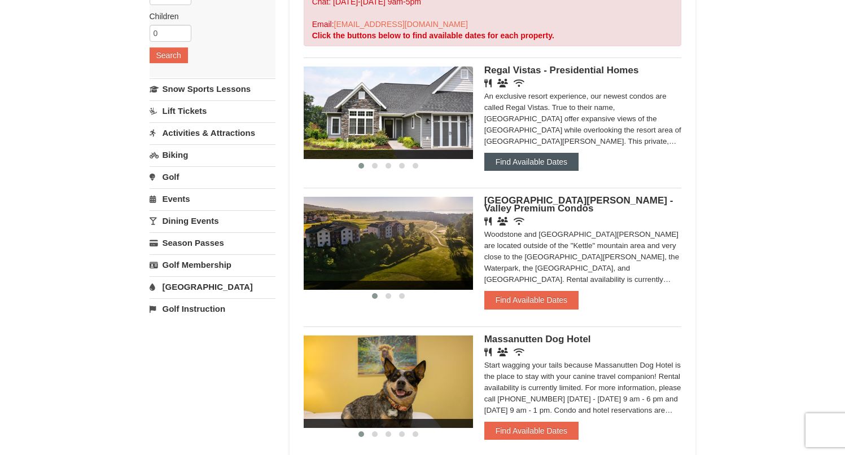
click at [533, 163] on button "Find Available Dates" at bounding box center [531, 162] width 94 height 18
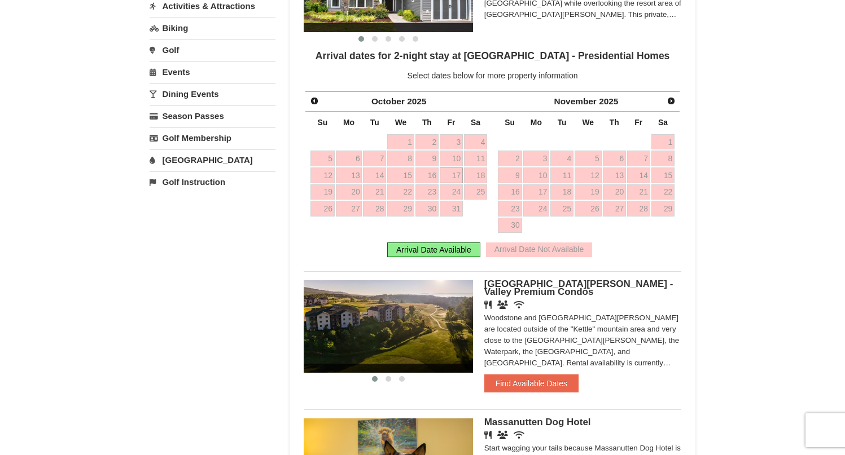
scroll to position [514, 0]
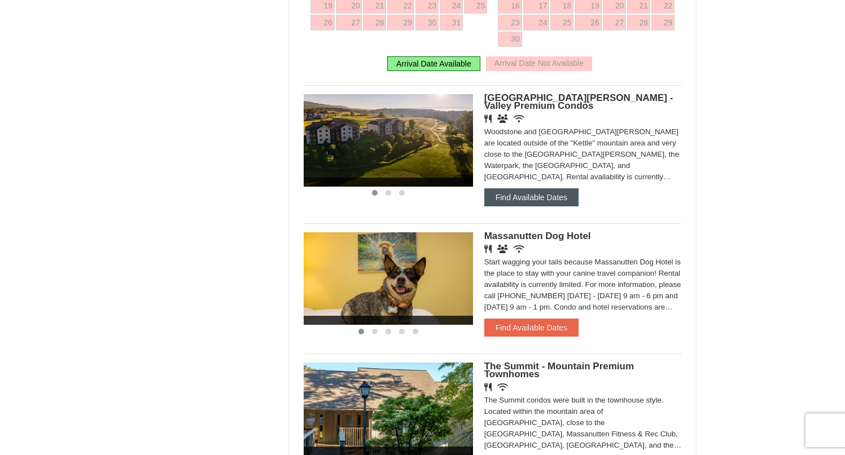
click at [538, 203] on button "Find Available Dates" at bounding box center [531, 197] width 94 height 18
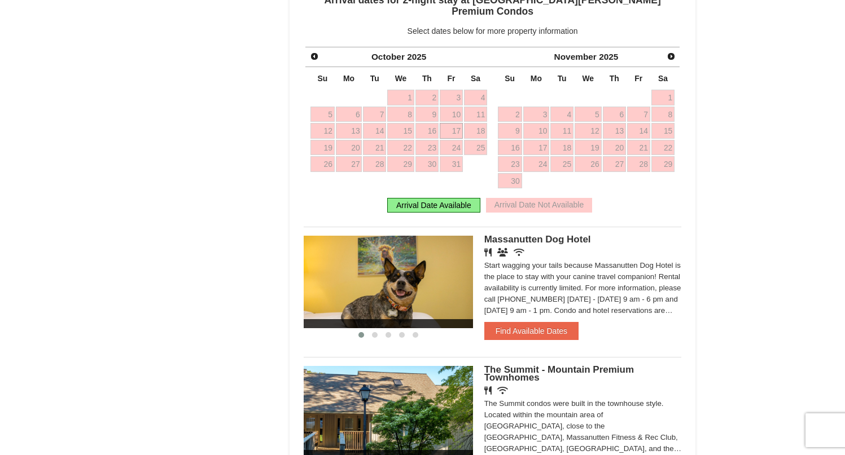
scroll to position [0, 0]
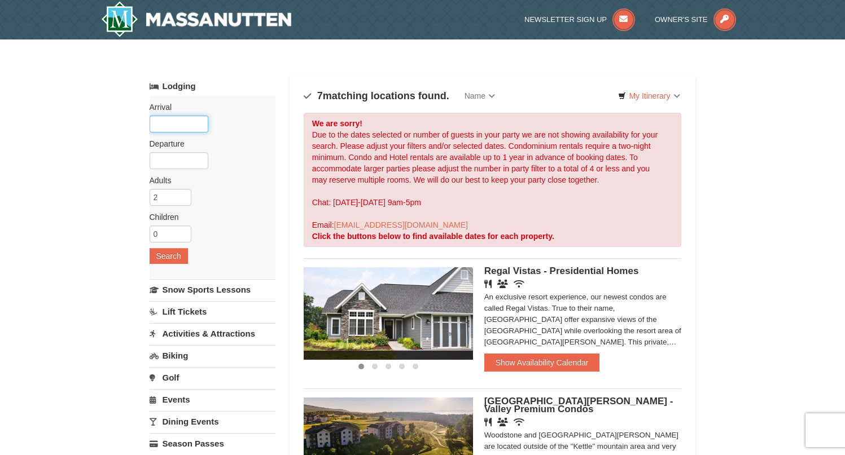
click at [165, 124] on input "text" at bounding box center [179, 124] width 59 height 17
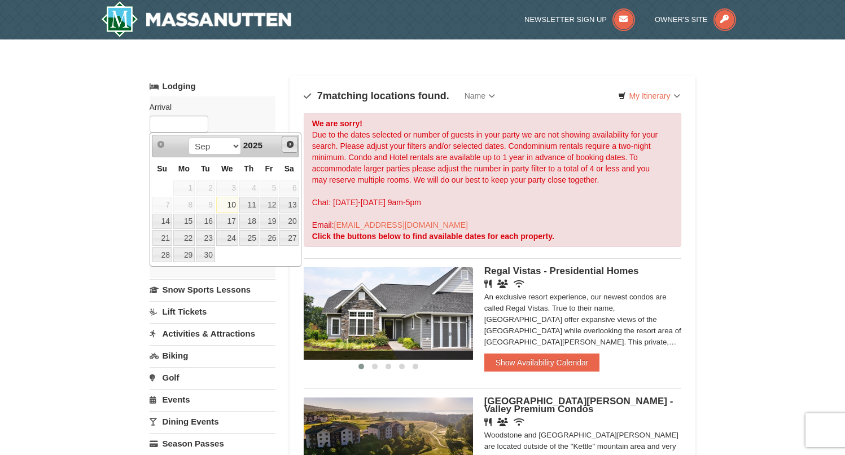
click at [291, 147] on span "Next" at bounding box center [289, 144] width 9 height 9
click at [183, 240] on link "20" at bounding box center [183, 238] width 21 height 16
type input "10/20/2025"
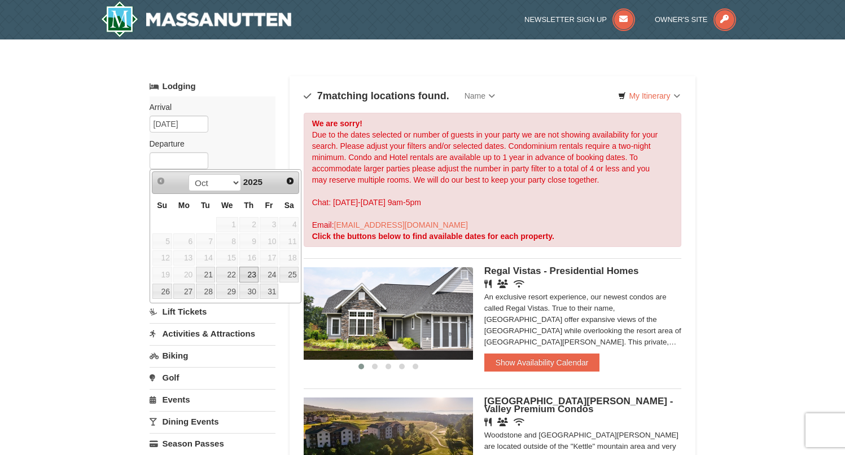
click at [244, 279] on link "23" at bounding box center [248, 275] width 19 height 16
type input "10/23/2025"
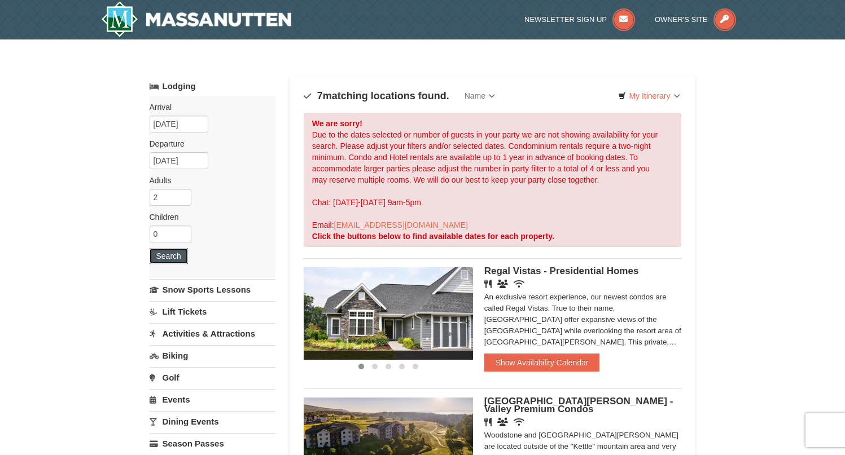
click at [172, 256] on button "Search" at bounding box center [169, 256] width 38 height 16
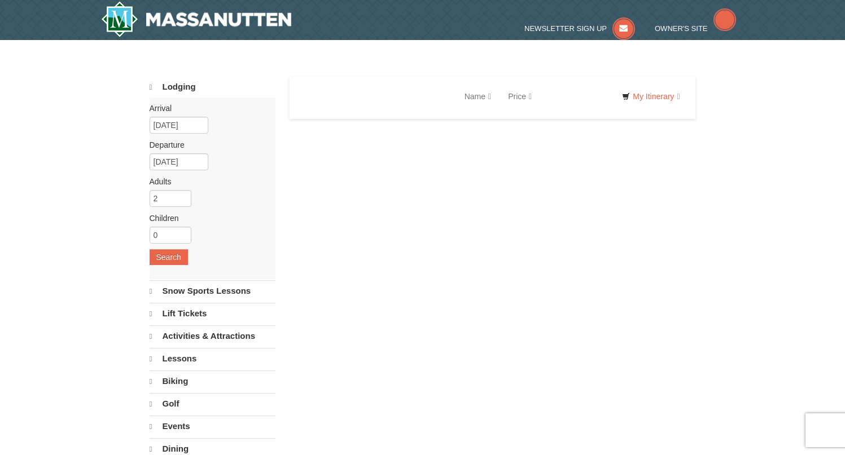
select select "9"
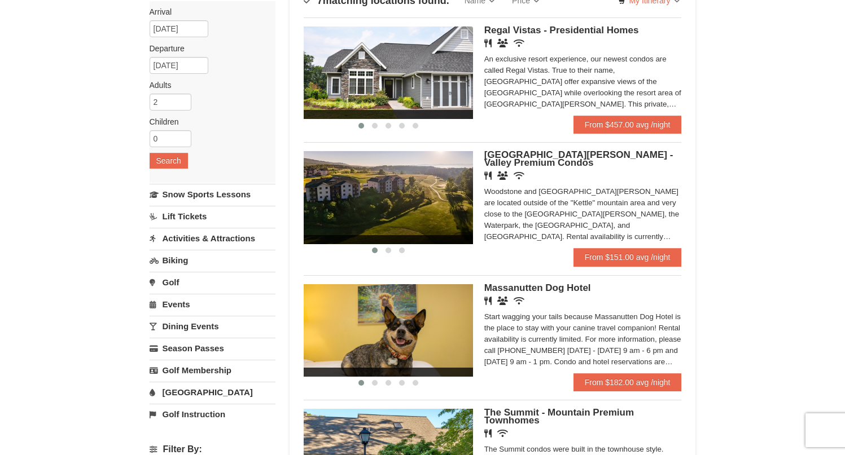
scroll to position [106, 0]
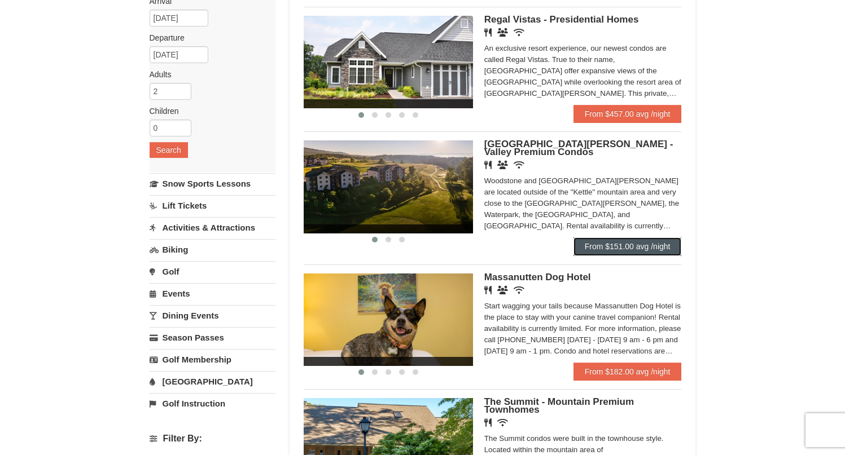
click at [628, 249] on link "From $151.00 avg /night" at bounding box center [627, 247] width 108 height 18
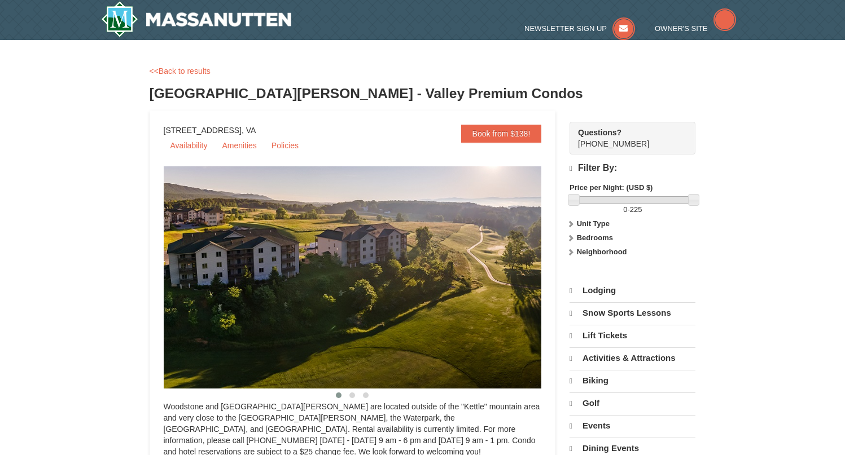
select select "9"
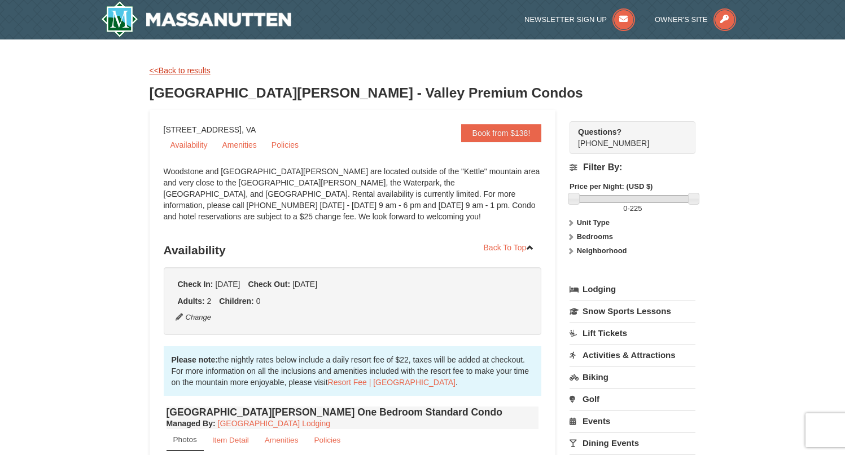
click at [197, 72] on link "<<Back to results" at bounding box center [180, 70] width 61 height 9
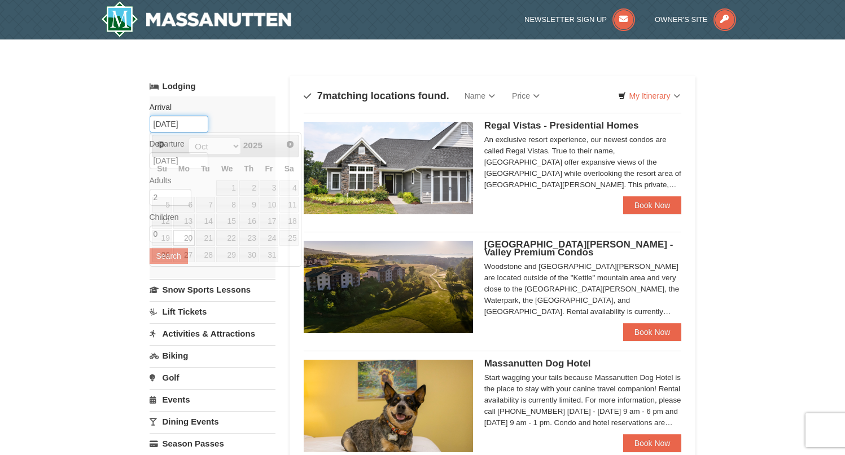
click at [168, 123] on input "10/20/2025" at bounding box center [179, 124] width 59 height 17
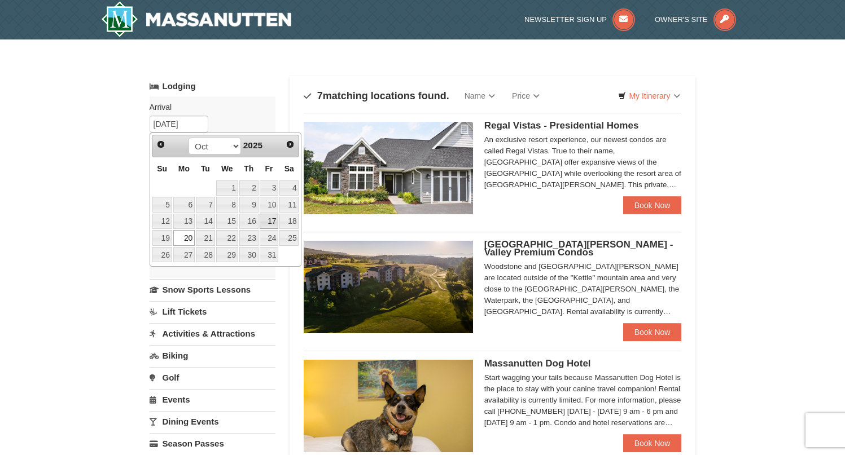
click at [271, 222] on link "17" at bounding box center [269, 222] width 19 height 16
type input "[DATE]"
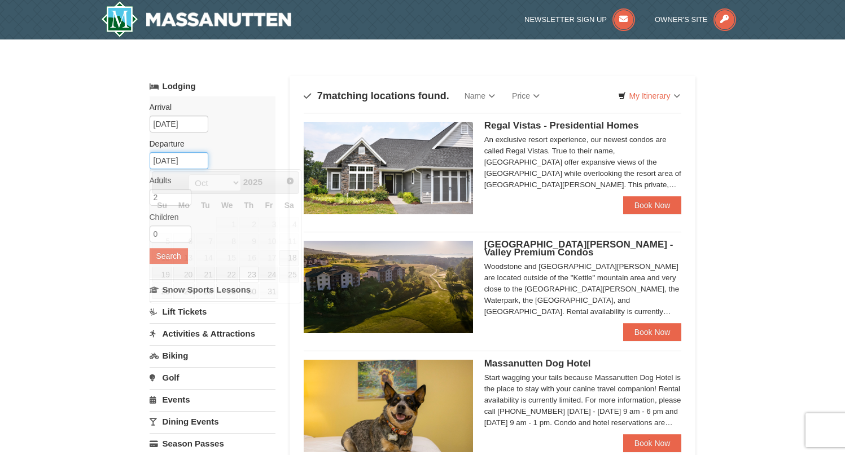
click at [168, 163] on input "10/23/2025" at bounding box center [179, 160] width 59 height 17
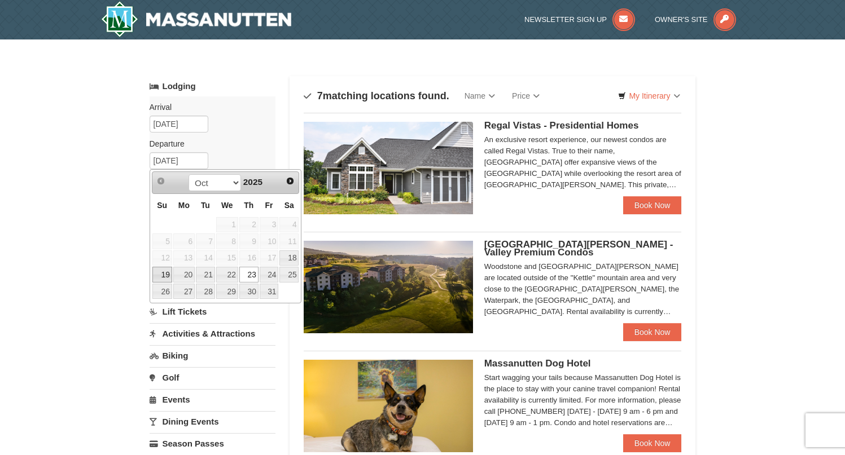
click at [164, 272] on link "19" at bounding box center [162, 275] width 20 height 16
type input "[DATE]"
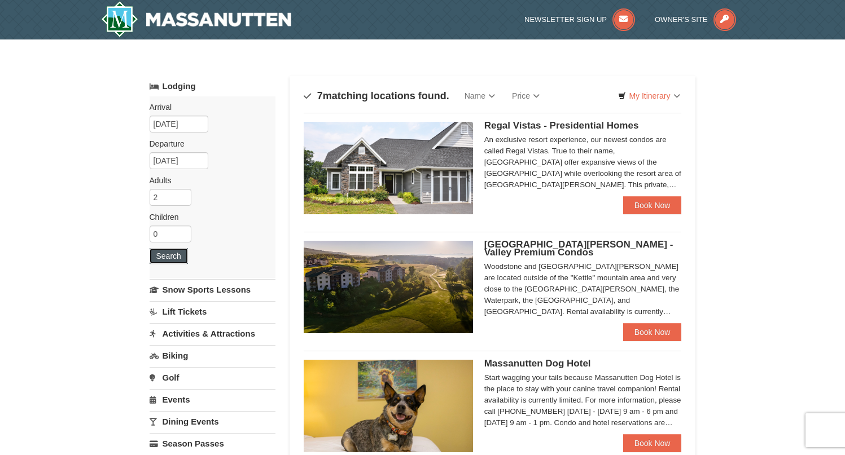
click at [163, 255] on button "Search" at bounding box center [169, 256] width 38 height 16
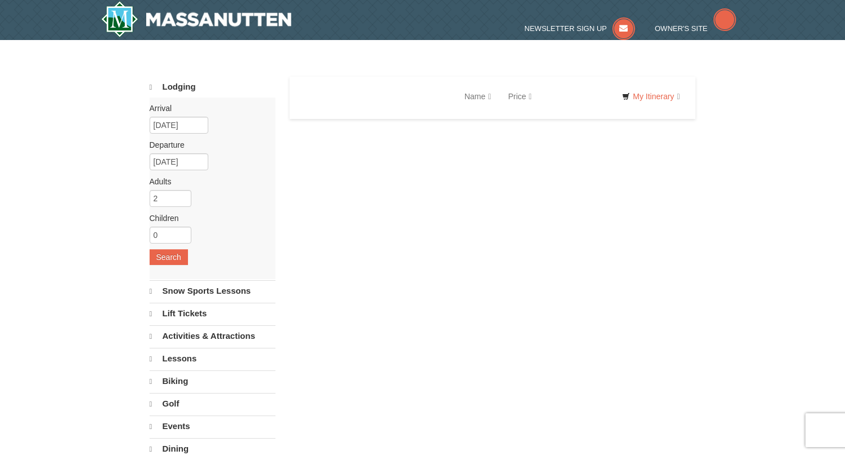
select select "9"
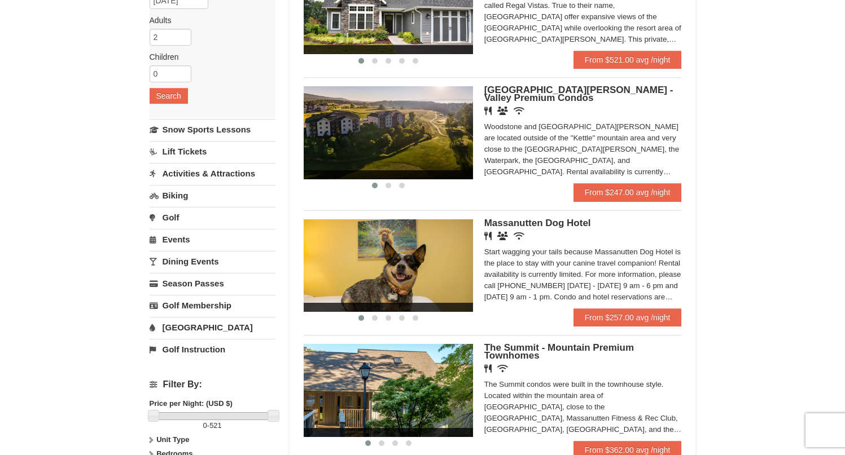
scroll to position [158, 0]
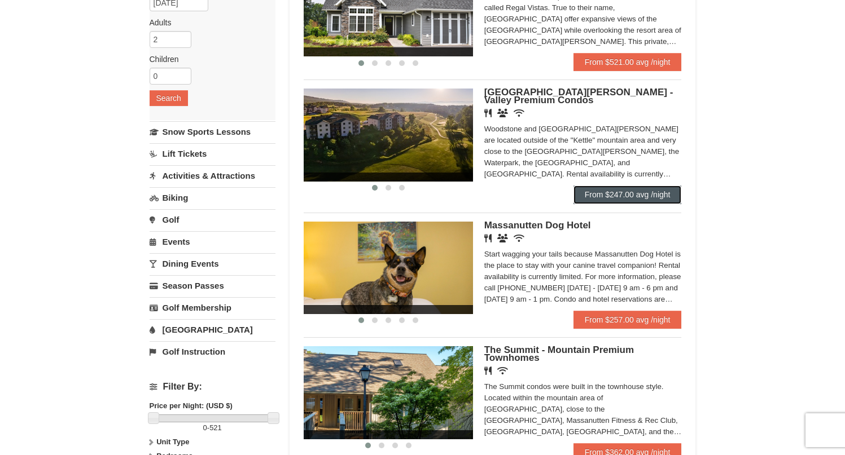
click at [622, 194] on link "From $247.00 avg /night" at bounding box center [627, 195] width 108 height 18
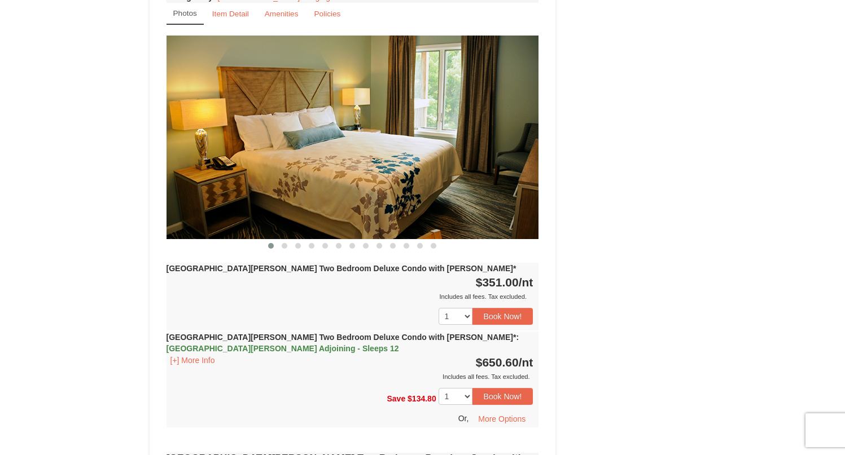
scroll to position [1397, 0]
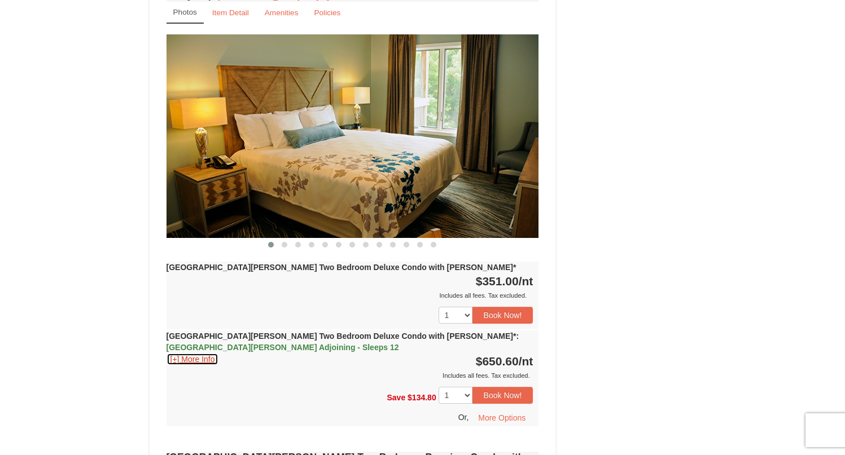
click at [201, 353] on button "[+] More Info" at bounding box center [192, 359] width 52 height 12
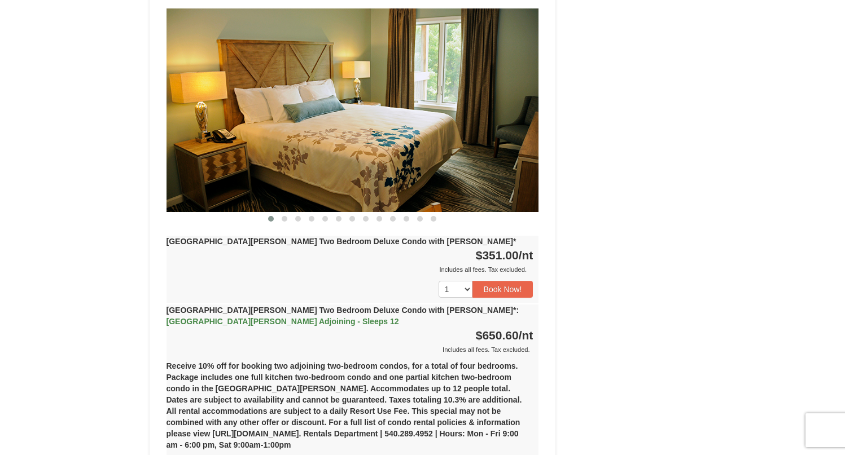
scroll to position [1425, 0]
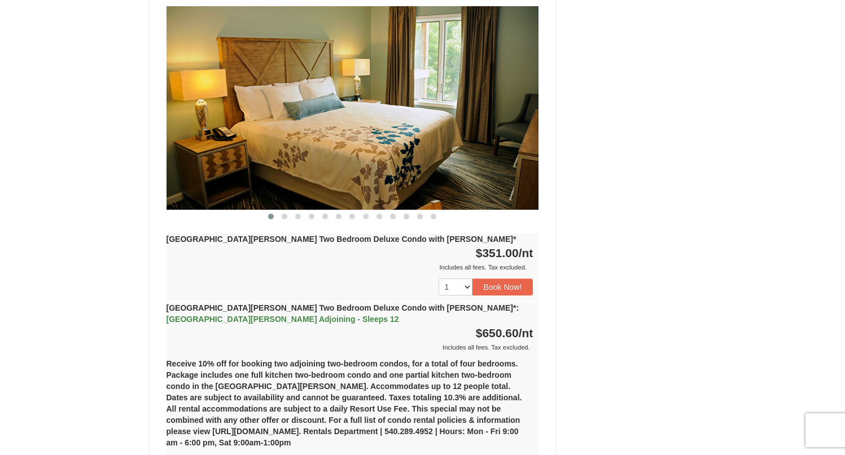
click at [271, 304] on strong "Woodstone Meadows Two Bedroom Deluxe Condo with Jacuzzi* : Woodstone Meadows Ad…" at bounding box center [342, 314] width 353 height 20
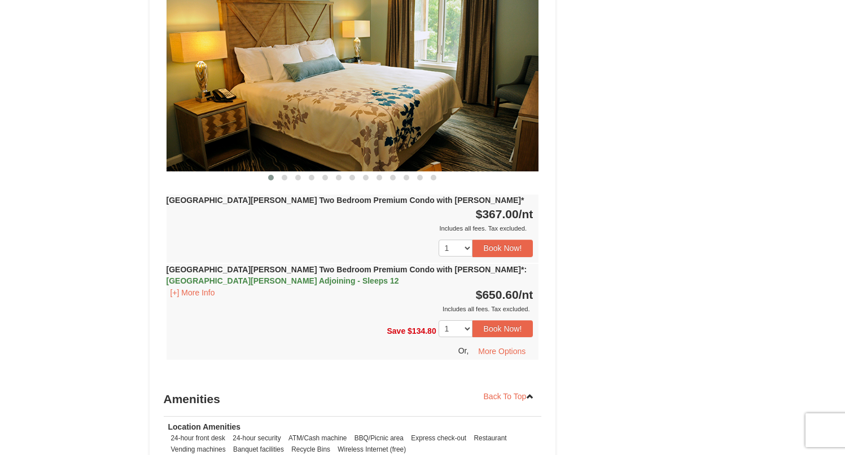
scroll to position [2446, 0]
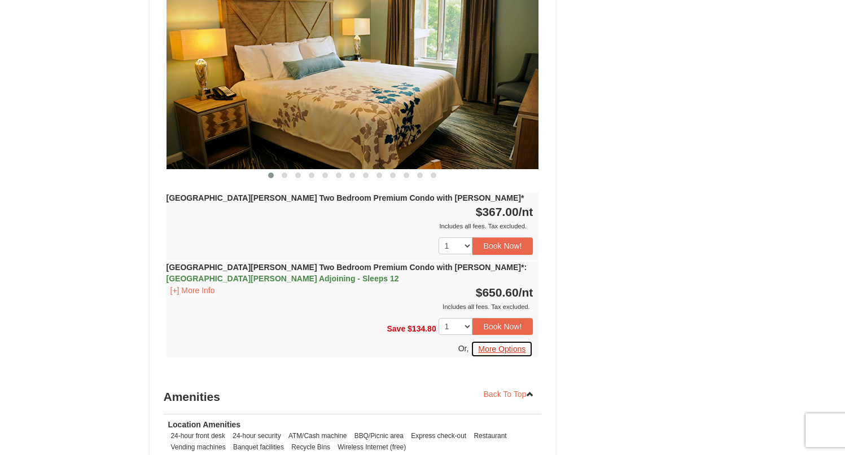
click at [524, 341] on button "More Options" at bounding box center [502, 349] width 62 height 17
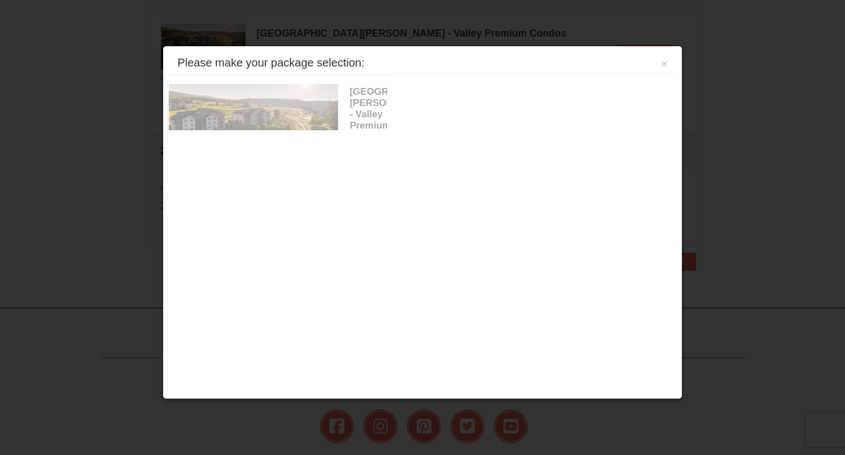
scroll to position [345, 0]
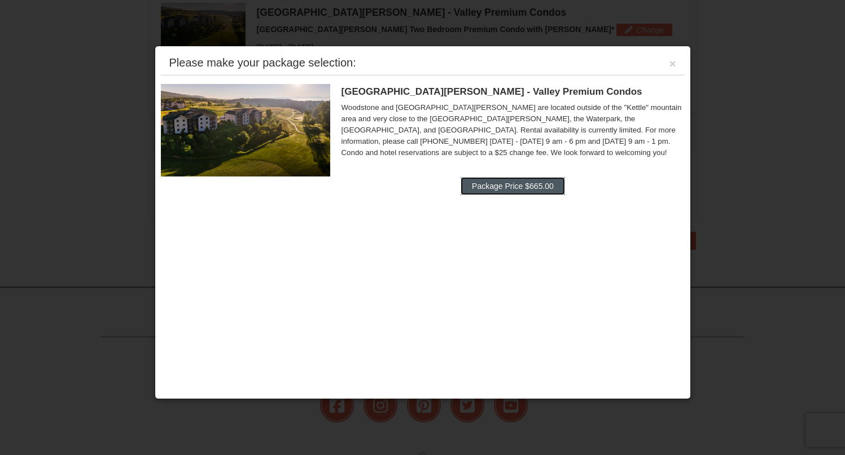
click at [535, 184] on button "Package Price $665.00" at bounding box center [512, 186] width 104 height 18
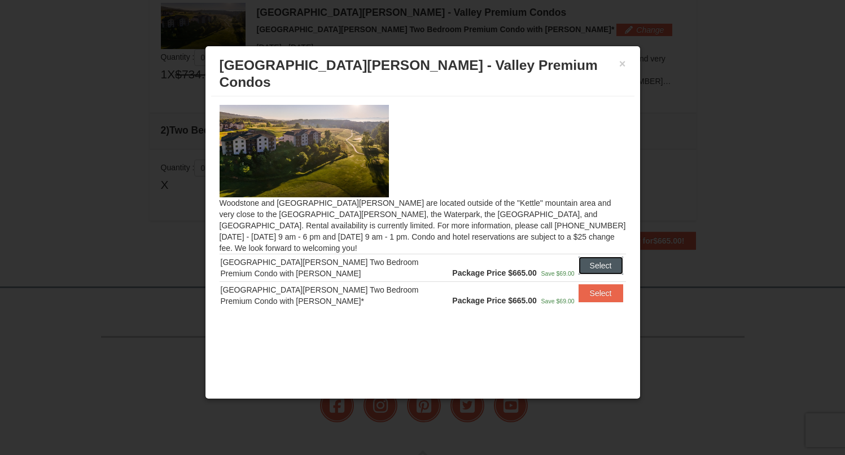
click at [599, 257] on button "Select" at bounding box center [600, 266] width 45 height 18
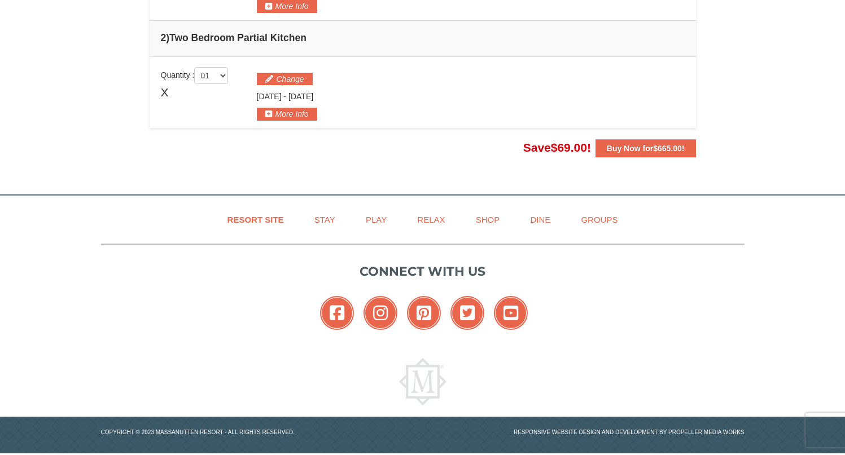
scroll to position [447, 0]
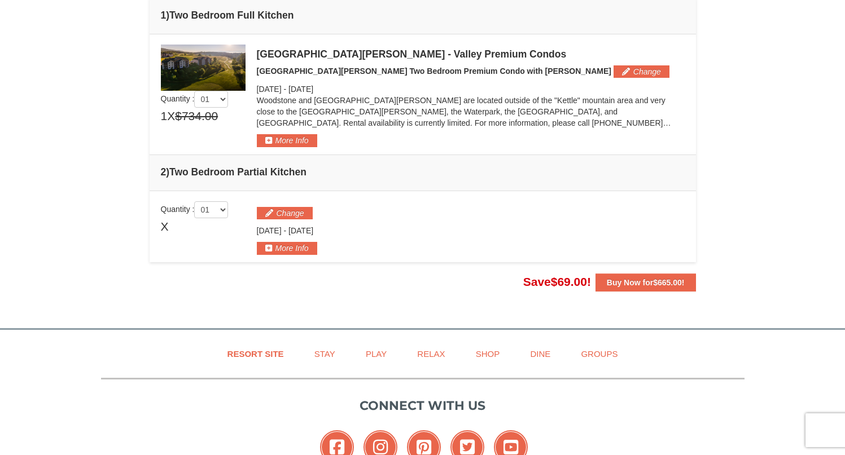
scroll to position [203, 0]
